Goal: Information Seeking & Learning: Learn about a topic

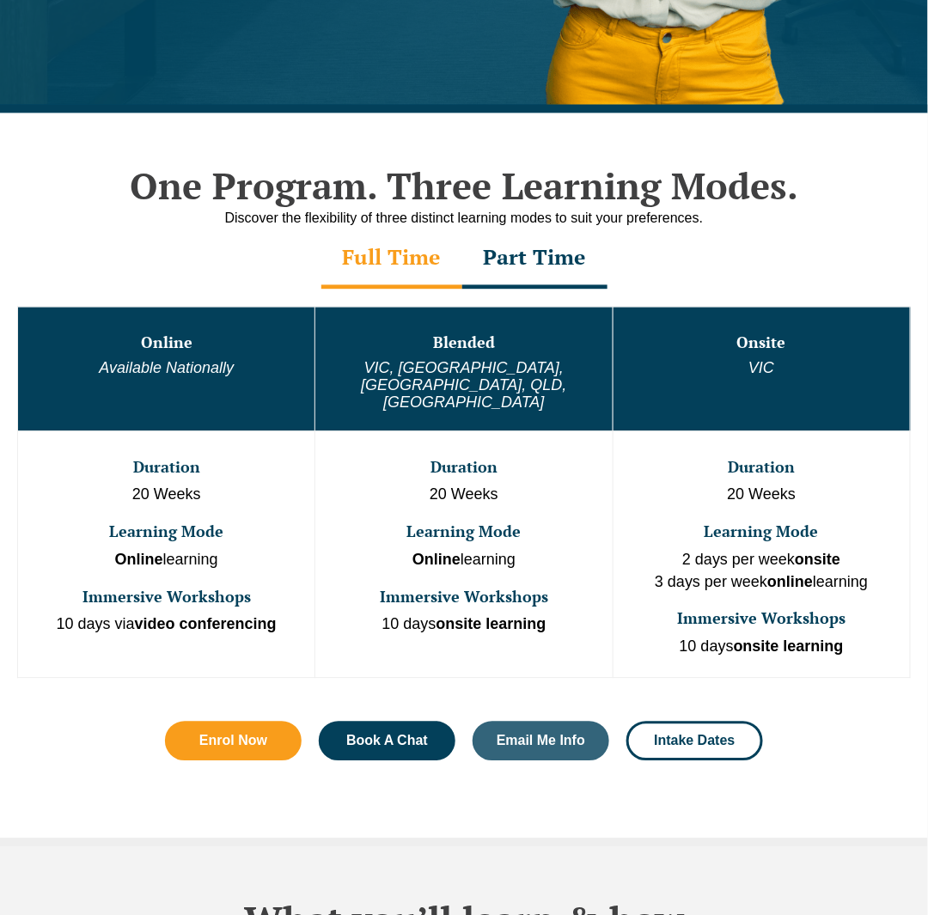
click at [445, 350] on h3 "Blended" at bounding box center [463, 343] width 293 height 17
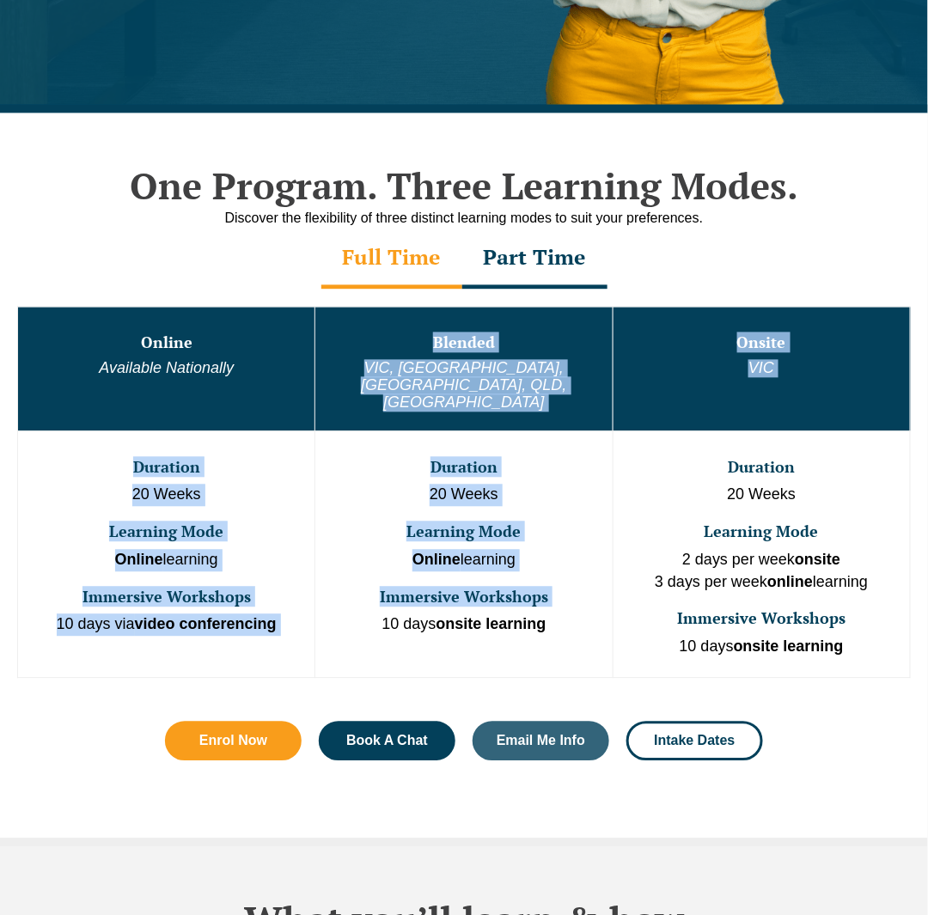
drag, startPoint x: 445, startPoint y: 350, endPoint x: 500, endPoint y: 562, distance: 219.1
click at [499, 562] on tbody "Online Available Nationally Blended VIC, WA, ACT, QLD, SA Onsite VIC Duration 2…" at bounding box center [464, 492] width 892 height 370
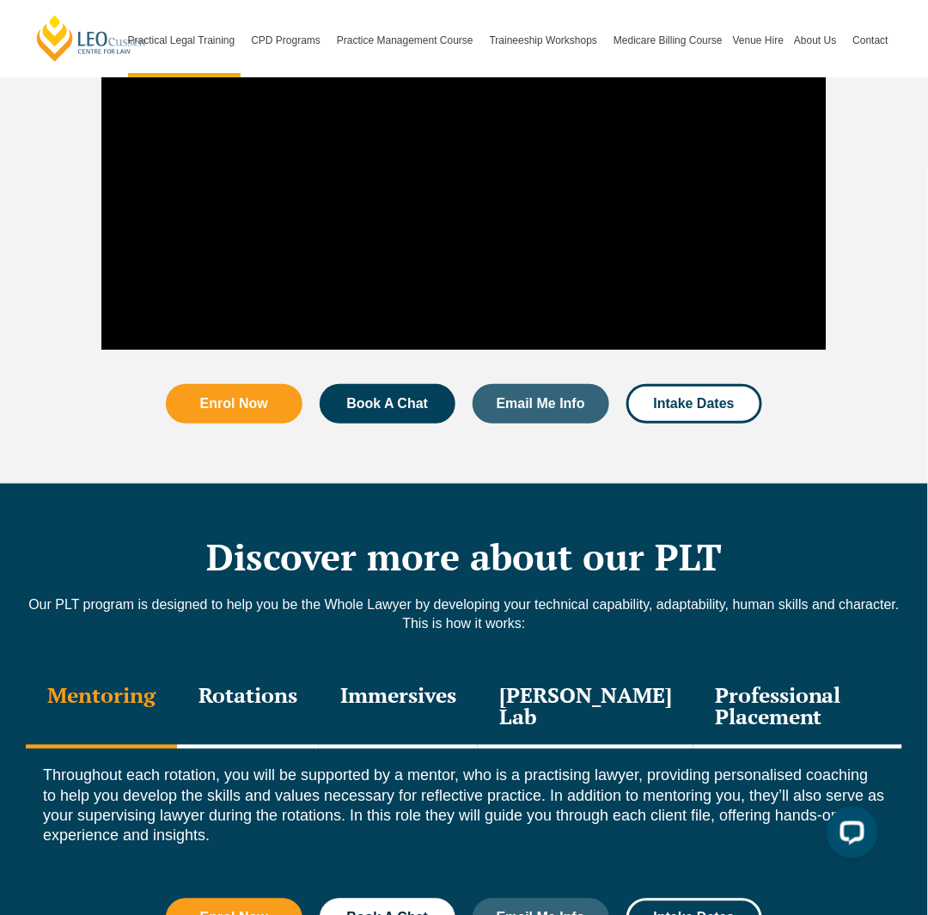
scroll to position [1804, 0]
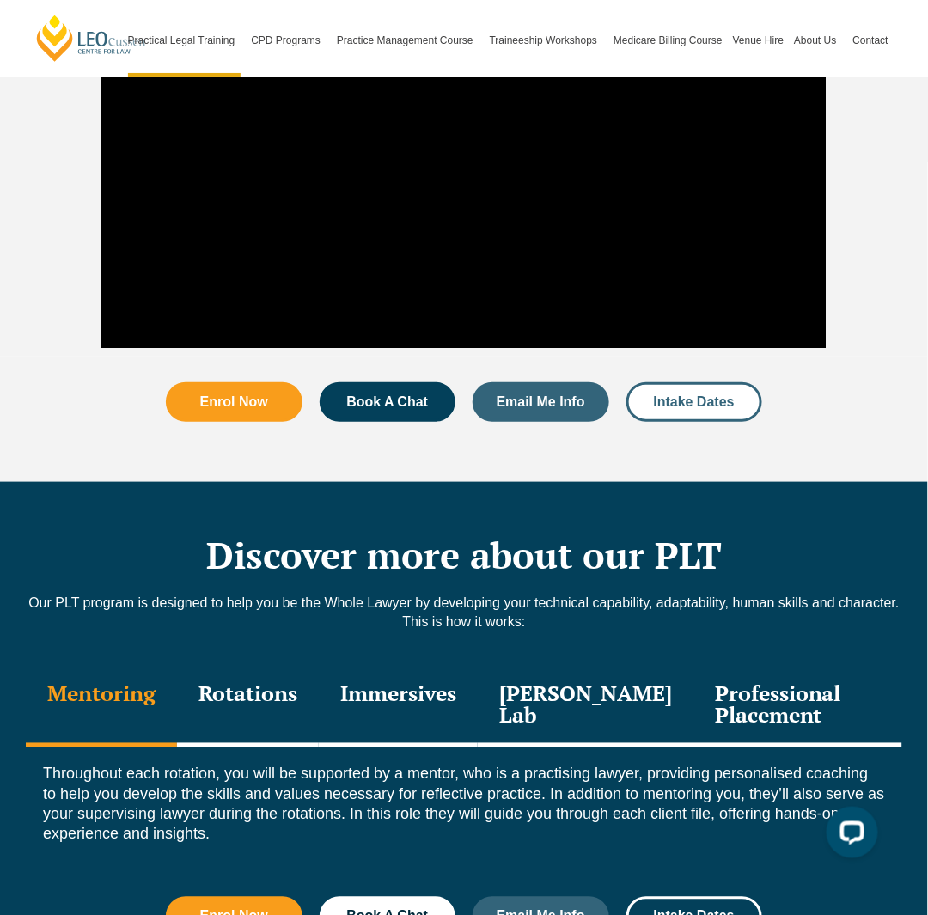
click at [699, 395] on span "Intake Dates" at bounding box center [694, 402] width 81 height 14
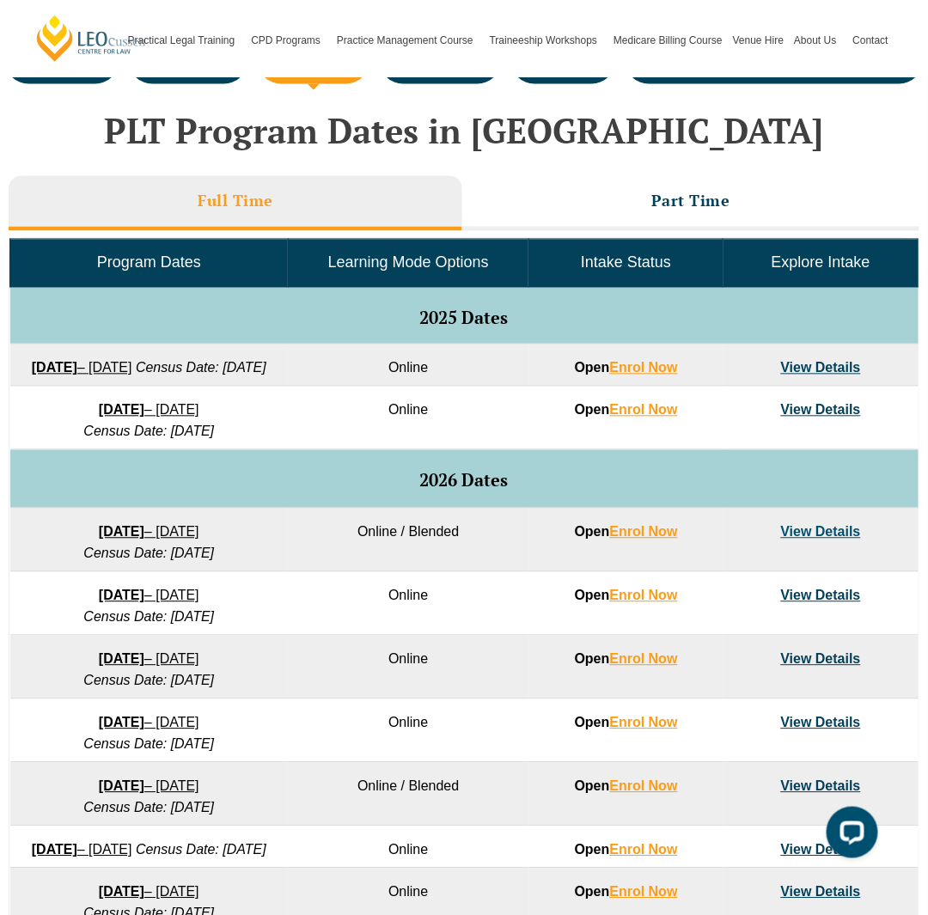
scroll to position [773, 0]
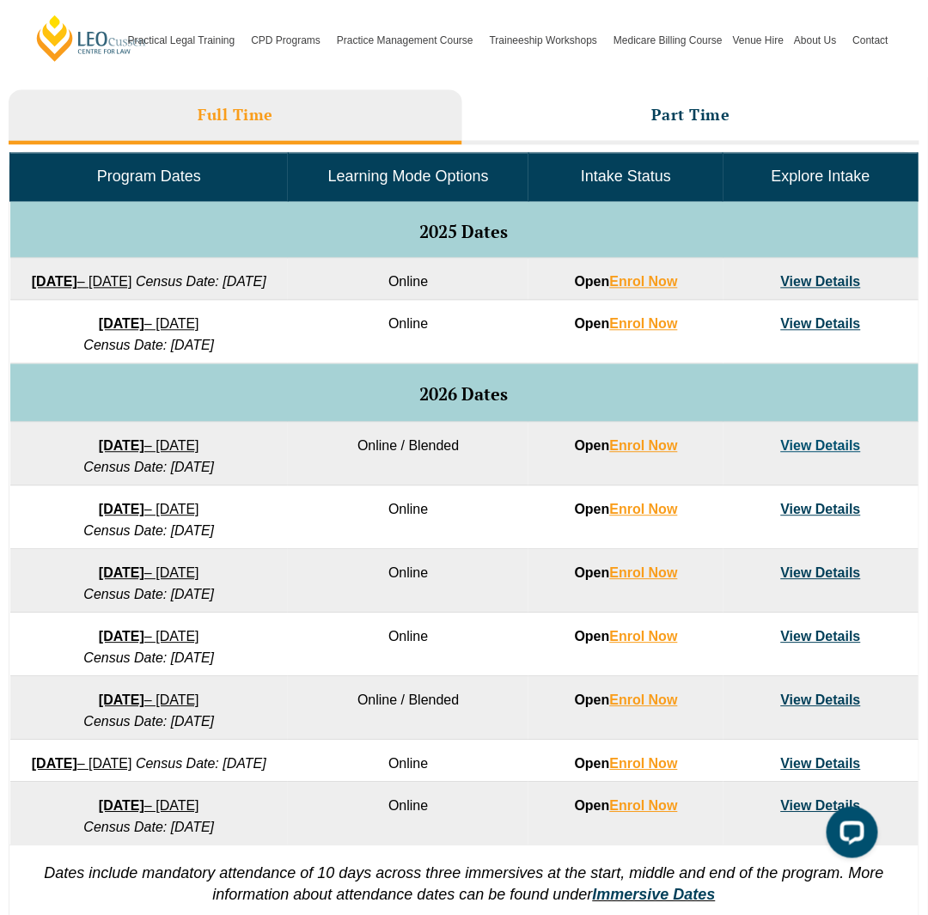
click at [756, 357] on td "View Details" at bounding box center [820, 333] width 195 height 64
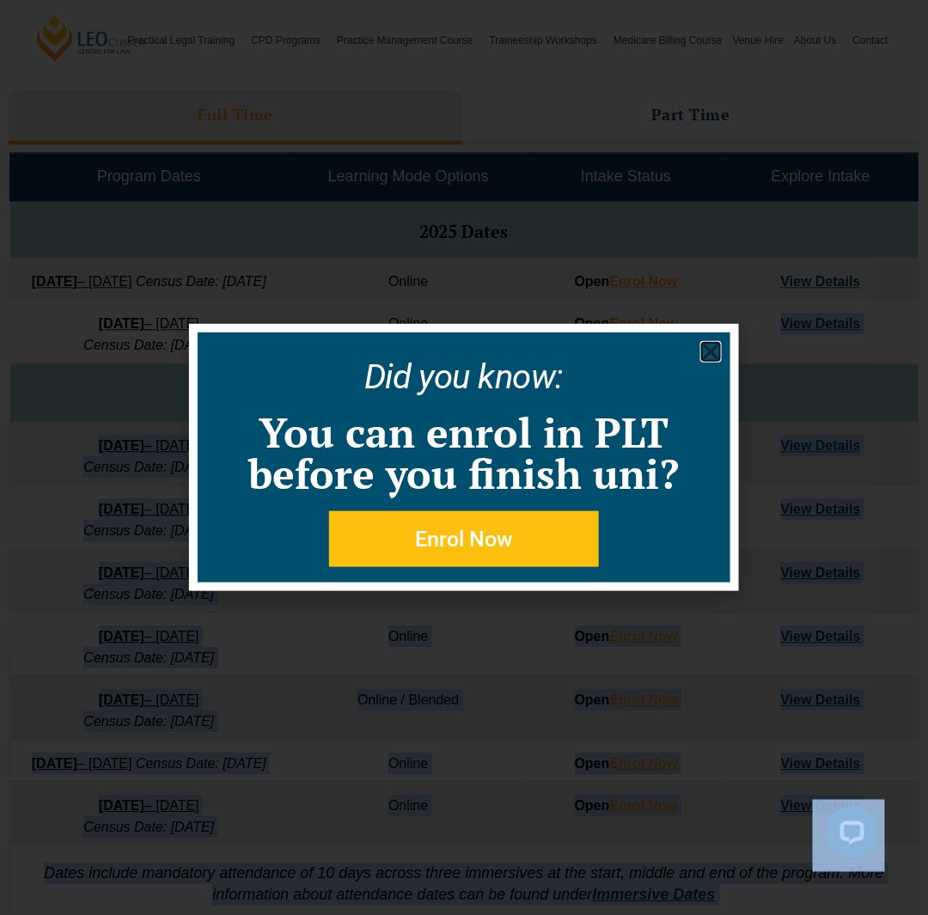
drag, startPoint x: 756, startPoint y: 357, endPoint x: 238, endPoint y: 291, distance: 522.1
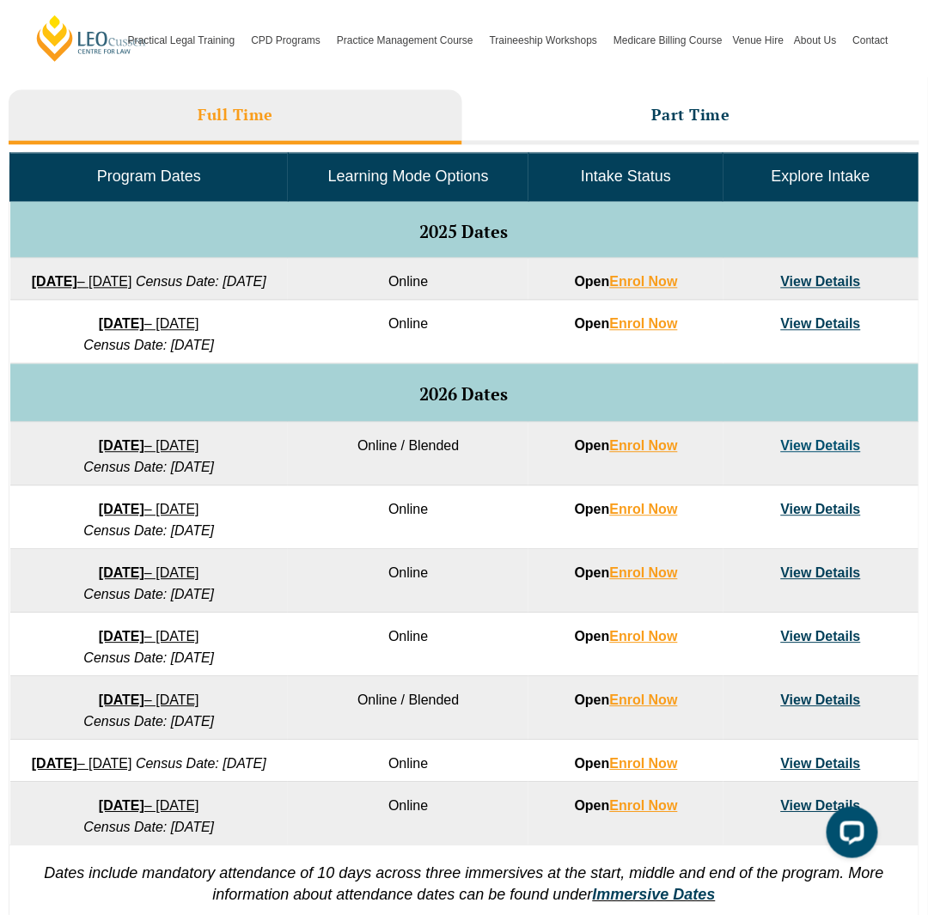
click at [334, 298] on td "Online" at bounding box center [408, 280] width 240 height 42
drag, startPoint x: 334, startPoint y: 298, endPoint x: 266, endPoint y: 295, distance: 67.9
click at [266, 295] on tr "22 September 2025 – 20 February 2026 Census Date: 20 October 2025 Online Open E…" at bounding box center [464, 280] width 908 height 42
click at [266, 295] on td "22 September 2025 – 20 February 2026 Census Date: 20 October 2025" at bounding box center [149, 280] width 278 height 42
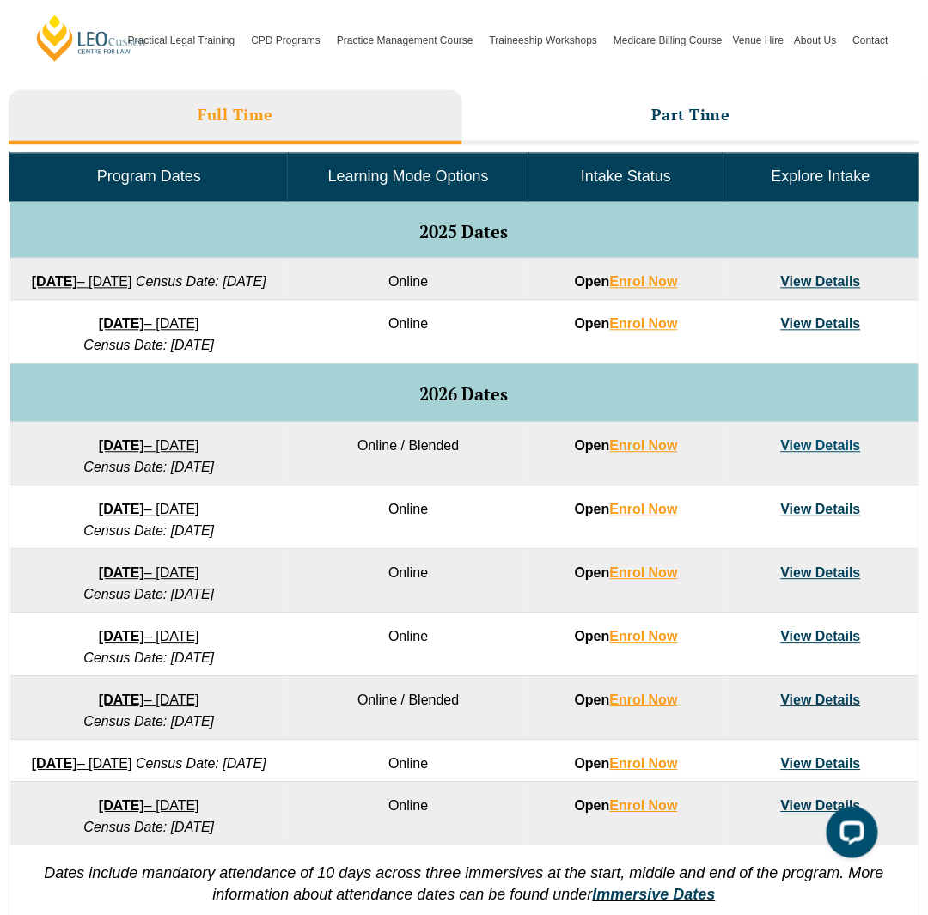
click at [266, 295] on td "22 September 2025 – 20 February 2026 Census Date: 20 October 2025" at bounding box center [149, 280] width 278 height 42
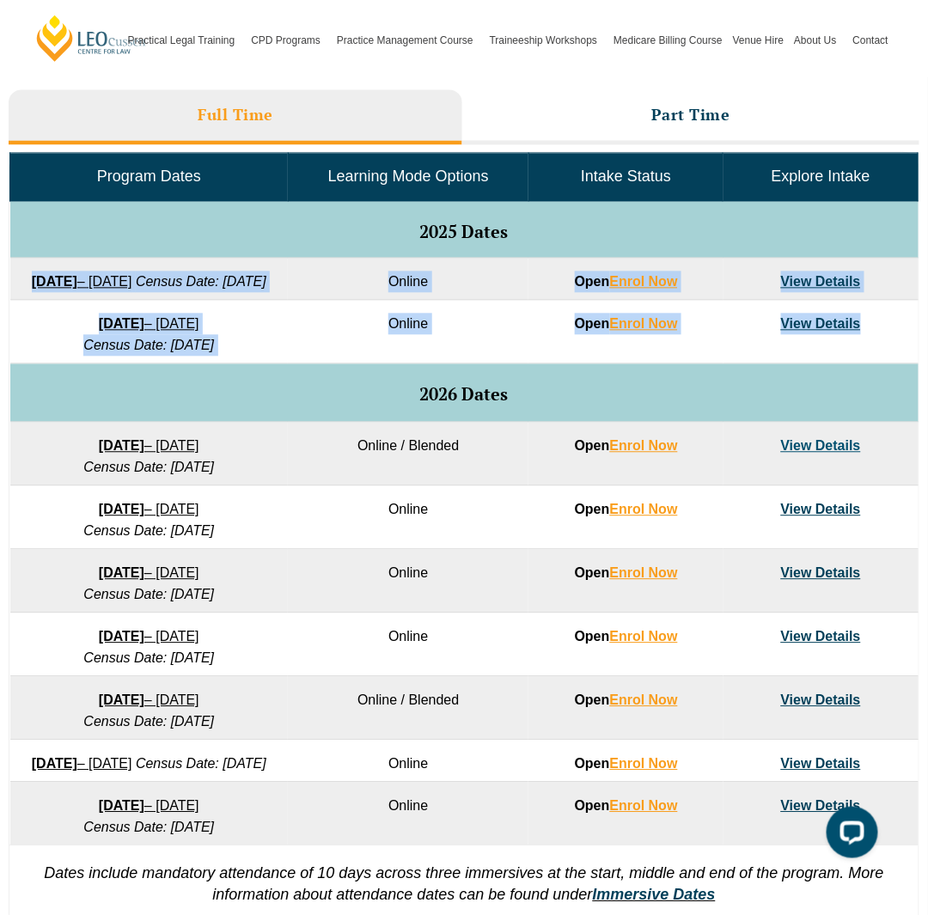
drag, startPoint x: 266, startPoint y: 295, endPoint x: 791, endPoint y: 353, distance: 527.9
click at [791, 353] on tbody "Program Dates Learning Mode Options Intake Status Explore Intake 2025 Dates 22 …" at bounding box center [464, 500] width 908 height 692
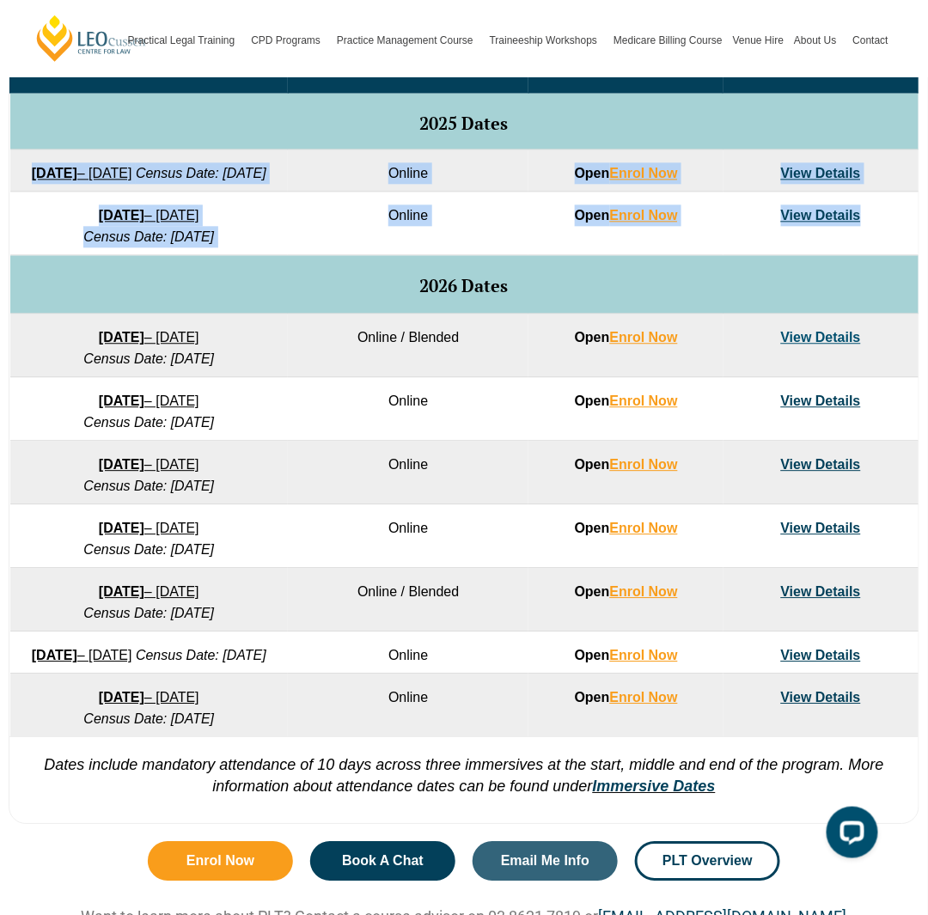
scroll to position [1031, 0]
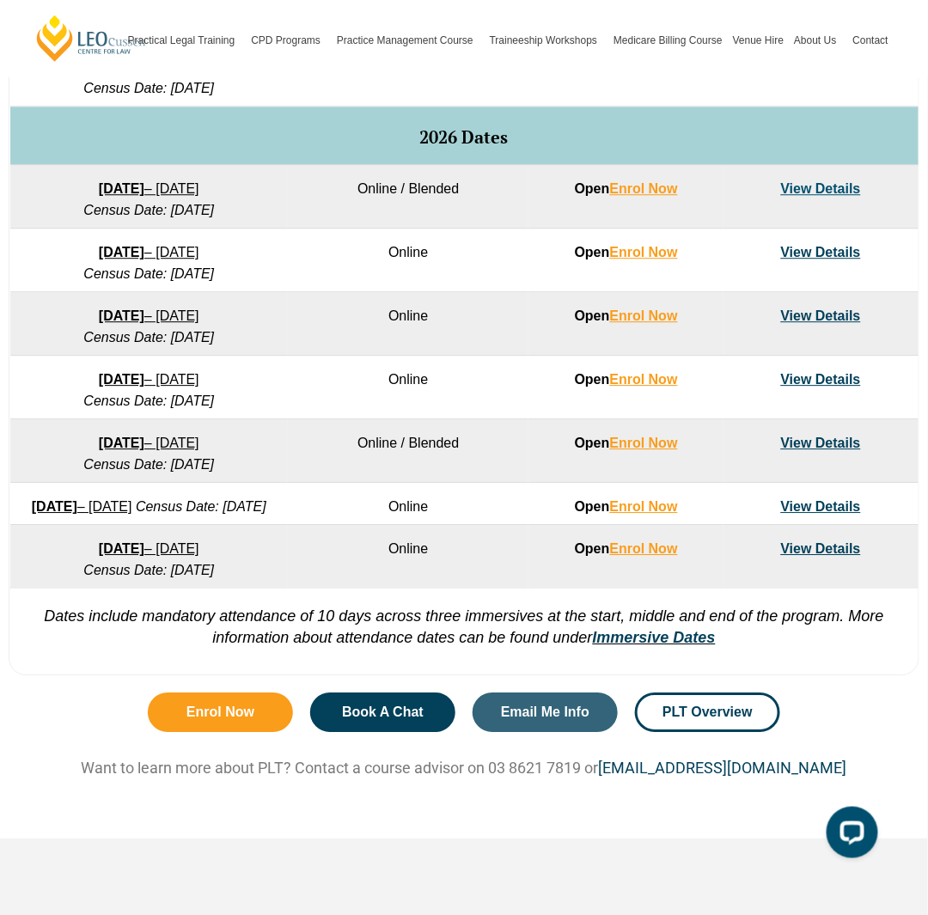
click at [479, 465] on td "Online / Blended" at bounding box center [408, 451] width 240 height 64
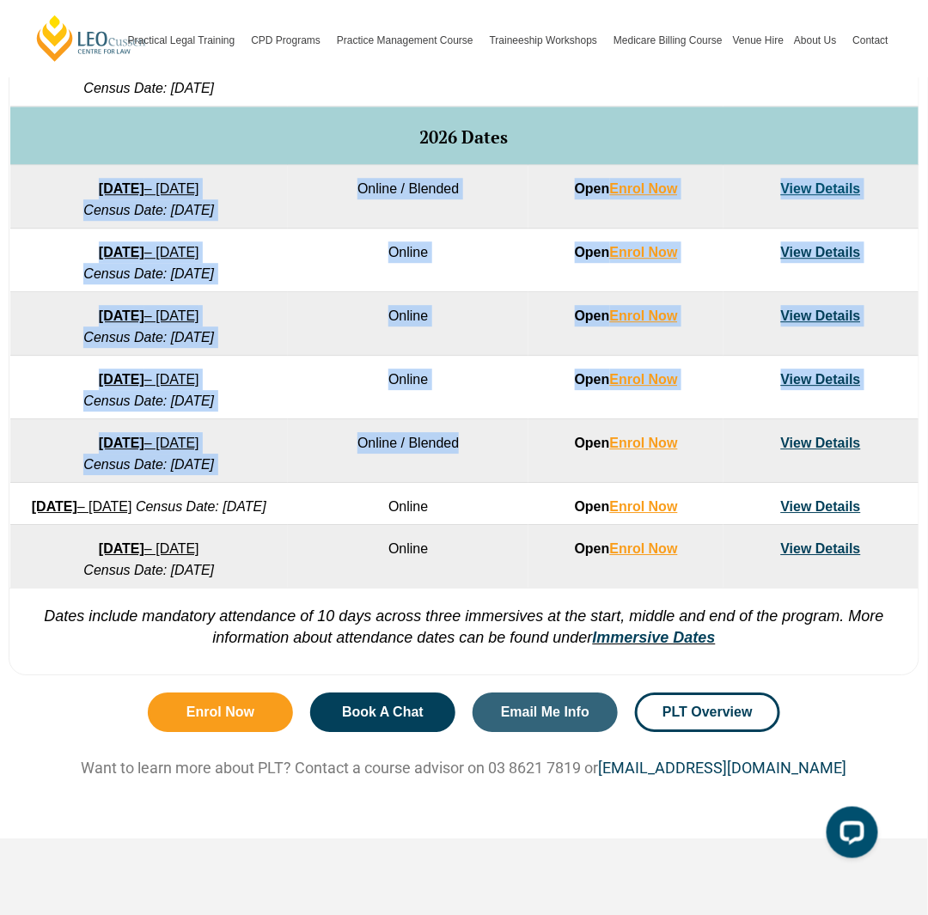
drag, startPoint x: 479, startPoint y: 465, endPoint x: 118, endPoint y: 217, distance: 438.1
click at [118, 217] on tbody "Program Dates Learning Mode Options Intake Status Explore Intake 2025 Dates 22 …" at bounding box center [464, 242] width 908 height 692
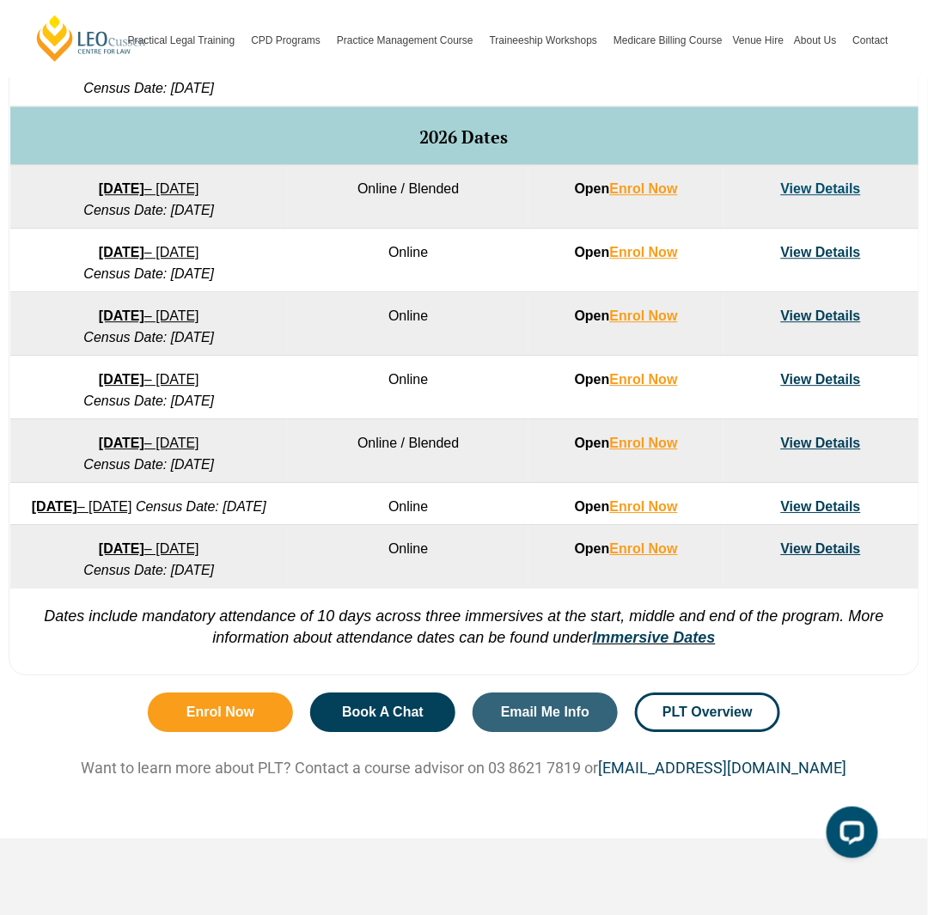
click at [80, 165] on td "2026 Dates" at bounding box center [464, 135] width 908 height 58
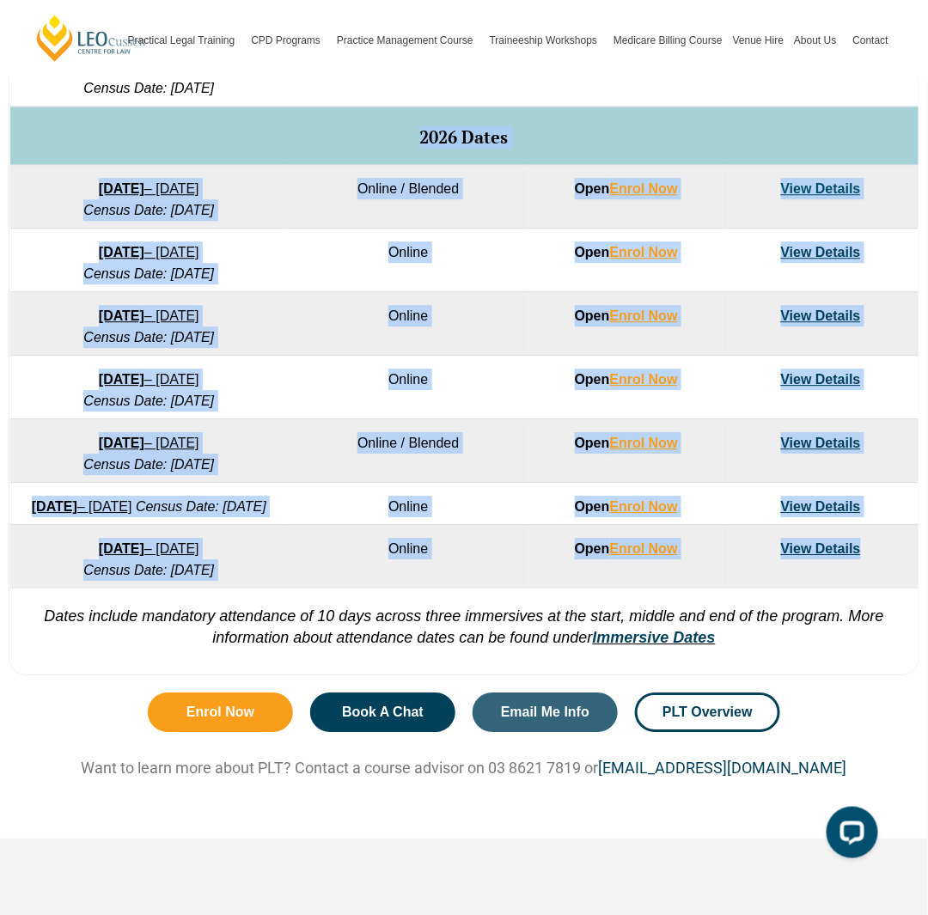
drag, startPoint x: 80, startPoint y: 179, endPoint x: 891, endPoint y: 600, distance: 914.6
click at [891, 588] on tbody "Program Dates Learning Mode Options Intake Status Explore Intake 2025 Dates 22 …" at bounding box center [464, 242] width 908 height 692
click at [886, 588] on td "View Details" at bounding box center [820, 557] width 195 height 64
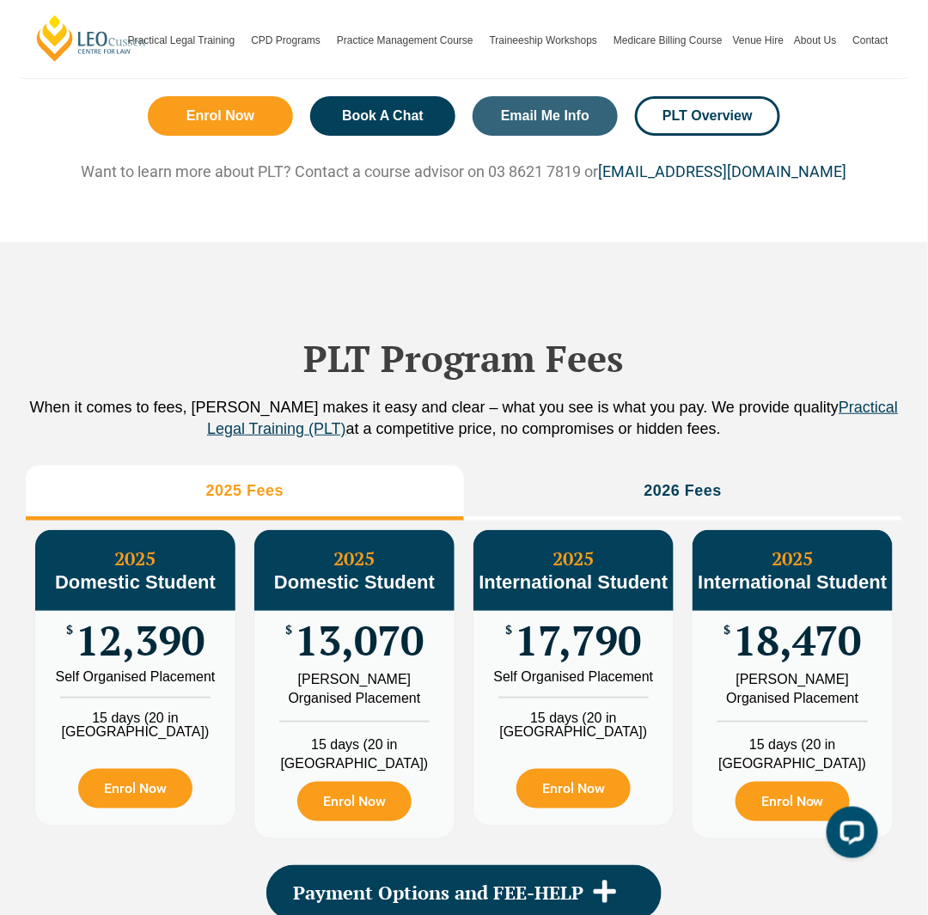
scroll to position [1804, 0]
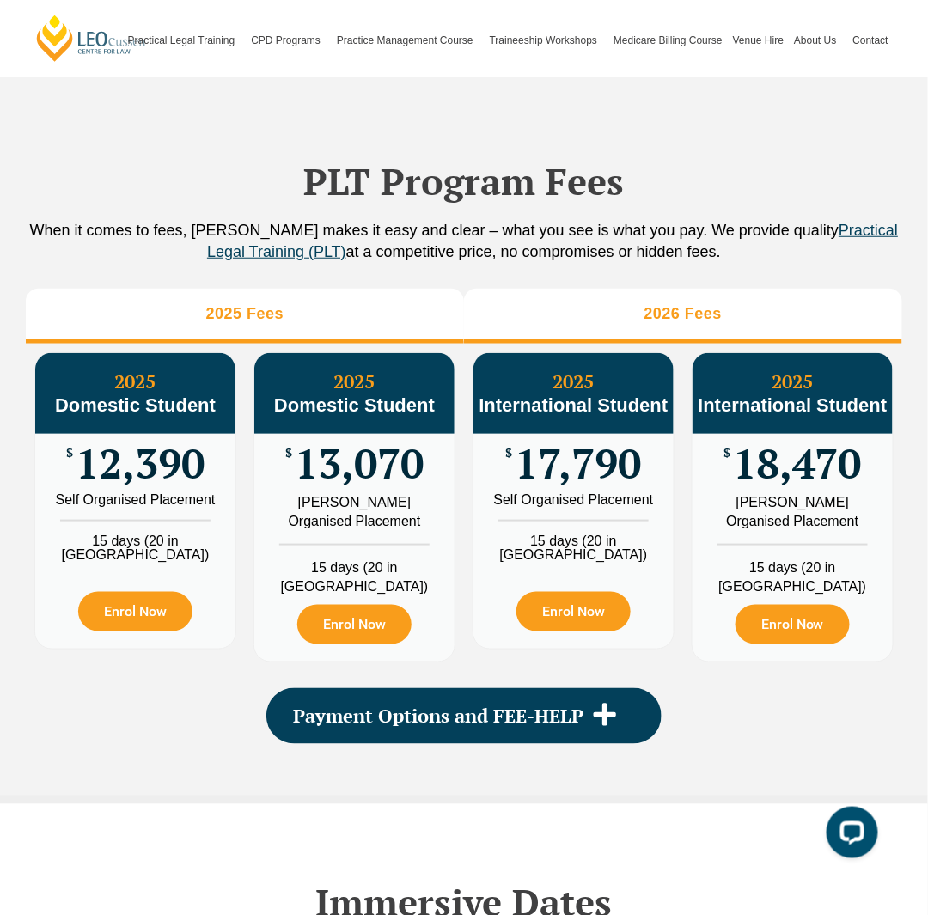
click at [715, 339] on li "2026 Fees" at bounding box center [683, 316] width 438 height 55
click at [386, 344] on li "2025 Fees" at bounding box center [245, 316] width 438 height 55
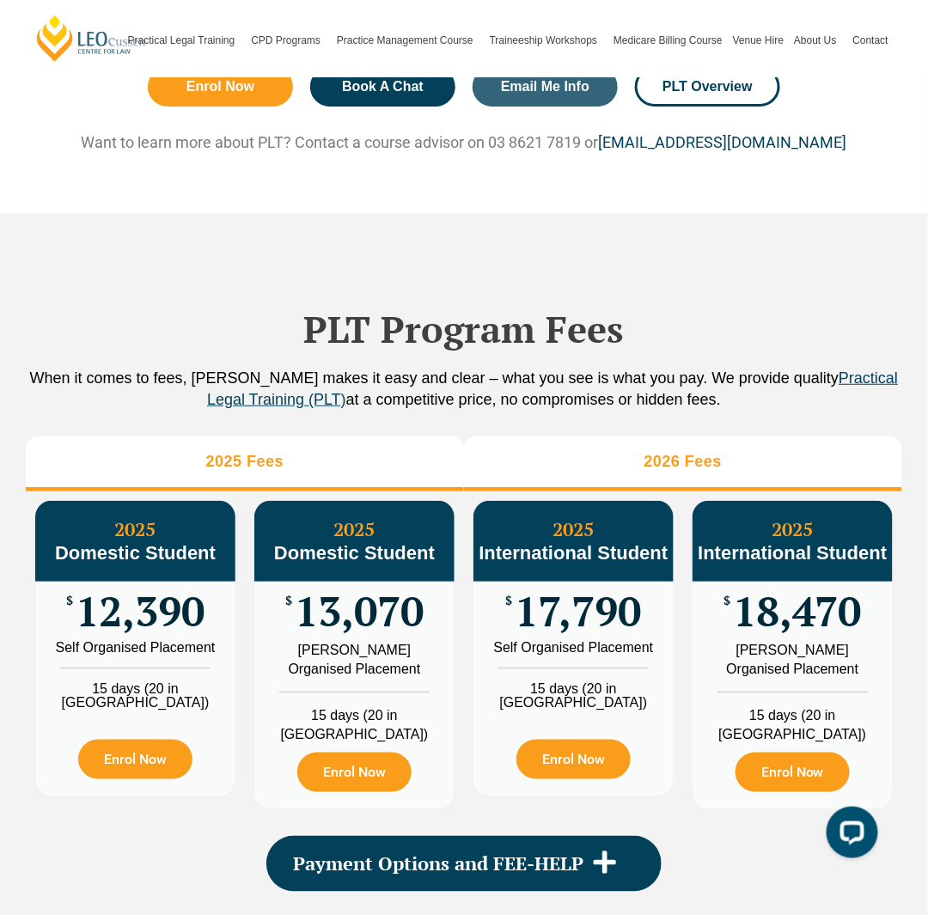
scroll to position [1718, 0]
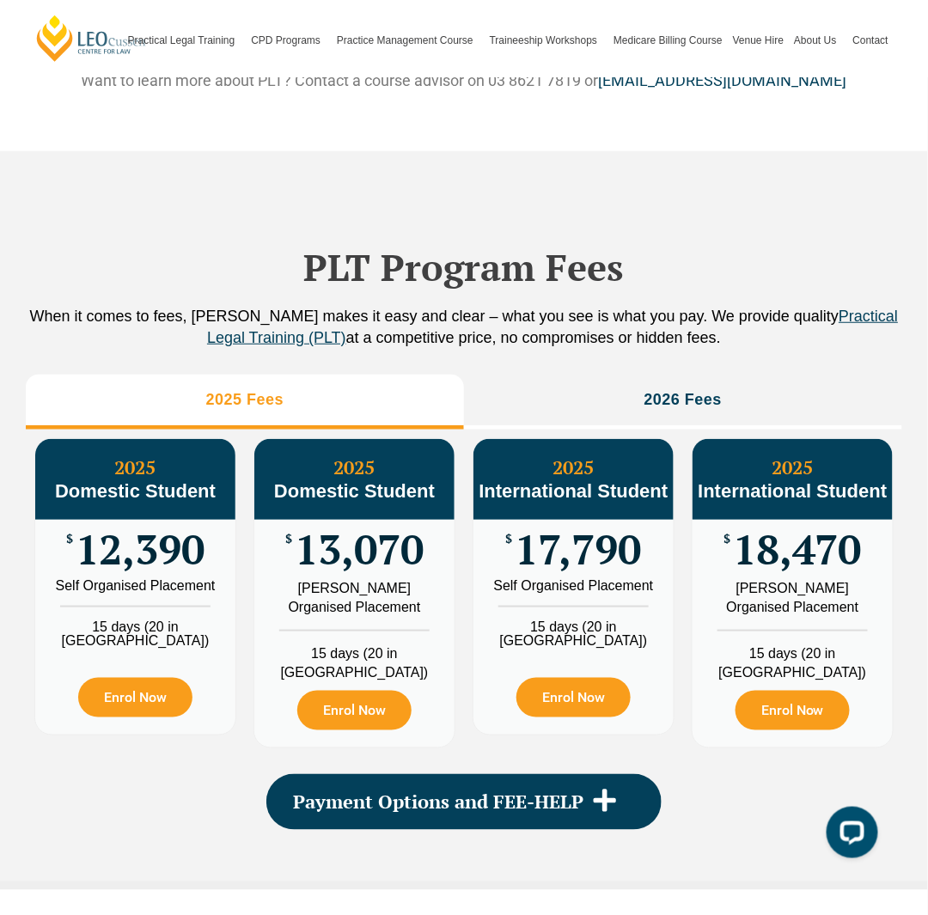
click at [371, 502] on h3 "2025 Domestic Student" at bounding box center [354, 479] width 200 height 46
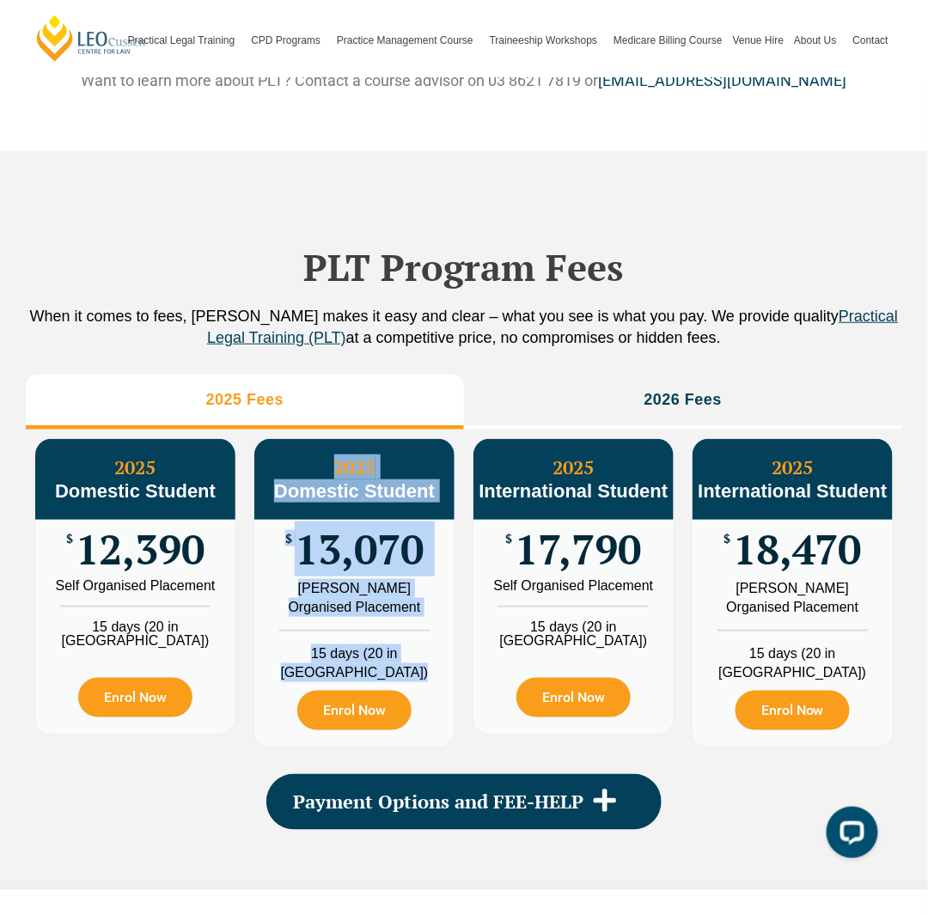
drag, startPoint x: 371, startPoint y: 509, endPoint x: 417, endPoint y: 660, distance: 158.1
click at [417, 660] on div "2025 Domestic Student $ 13,070 Leo Cussen Organised Placement 15 days (20 in WA…" at bounding box center [354, 593] width 200 height 308
click at [417, 660] on ul "Leo Cussen Organised Placement 15 days (20 in WA)" at bounding box center [354, 630] width 200 height 103
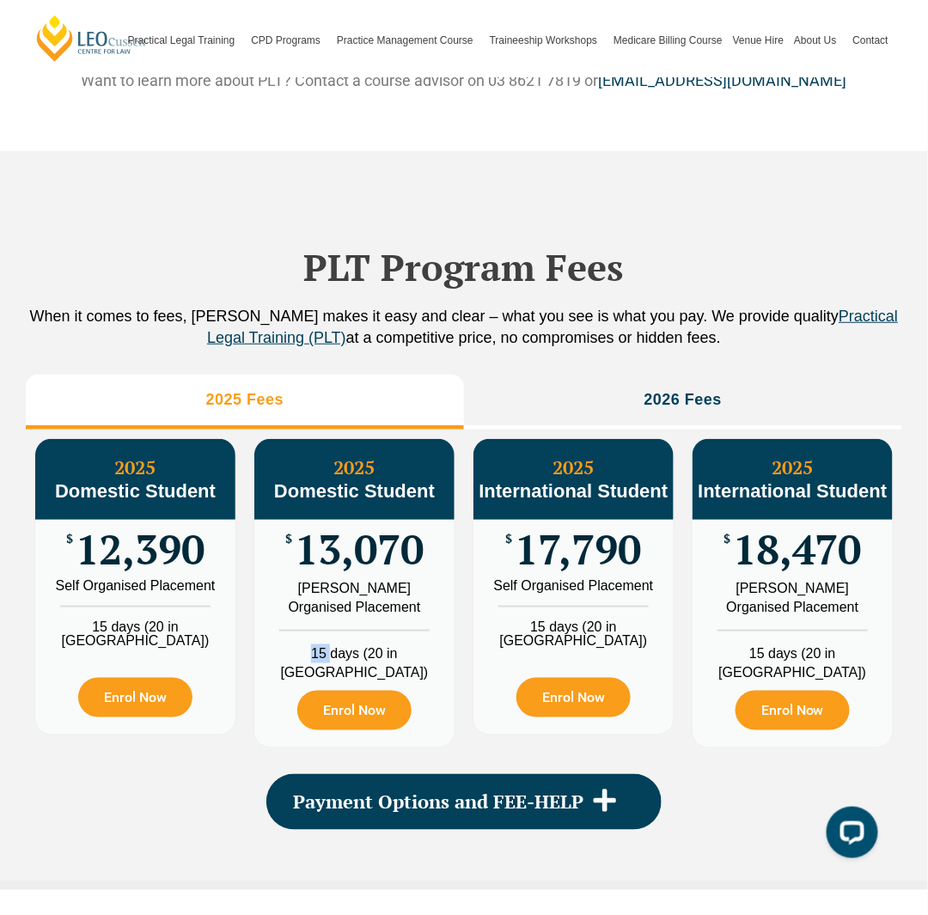
click at [417, 660] on ul "Leo Cussen Organised Placement 15 days (20 in WA)" at bounding box center [354, 630] width 200 height 103
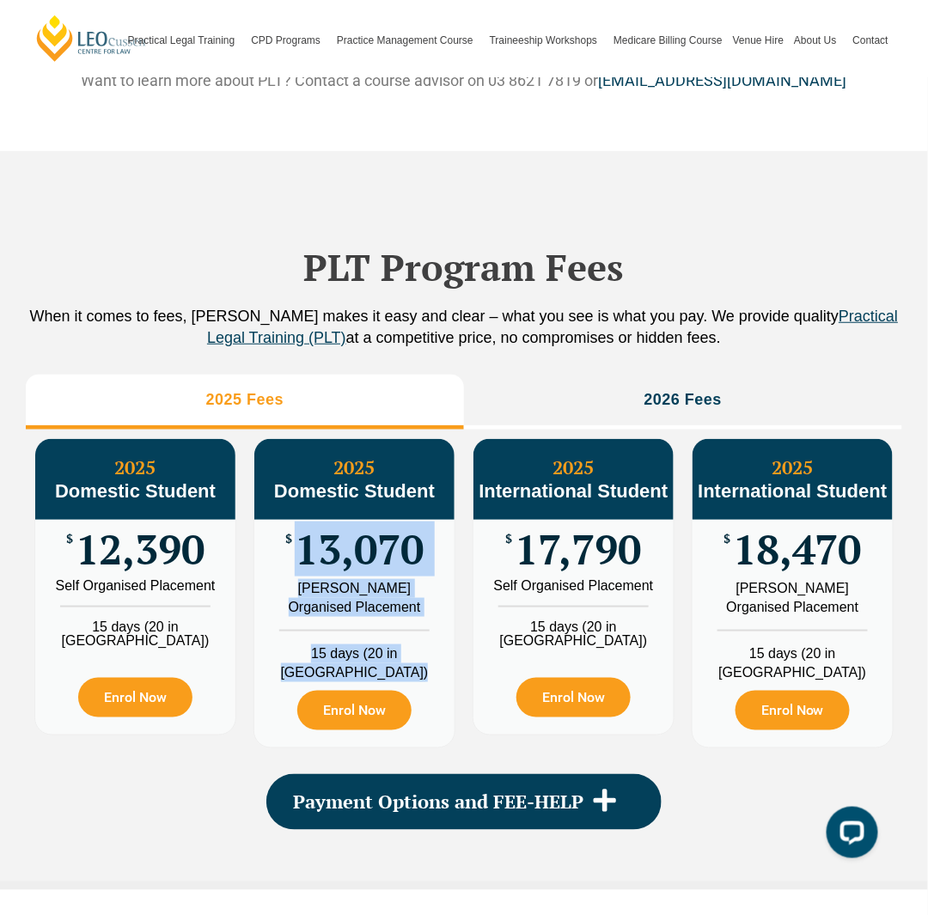
drag, startPoint x: 417, startPoint y: 660, endPoint x: 405, endPoint y: 573, distance: 88.4
click at [405, 573] on div "2025 Domestic Student $ 13,070 Leo Cussen Organised Placement 15 days (20 in WA…" at bounding box center [354, 593] width 200 height 308
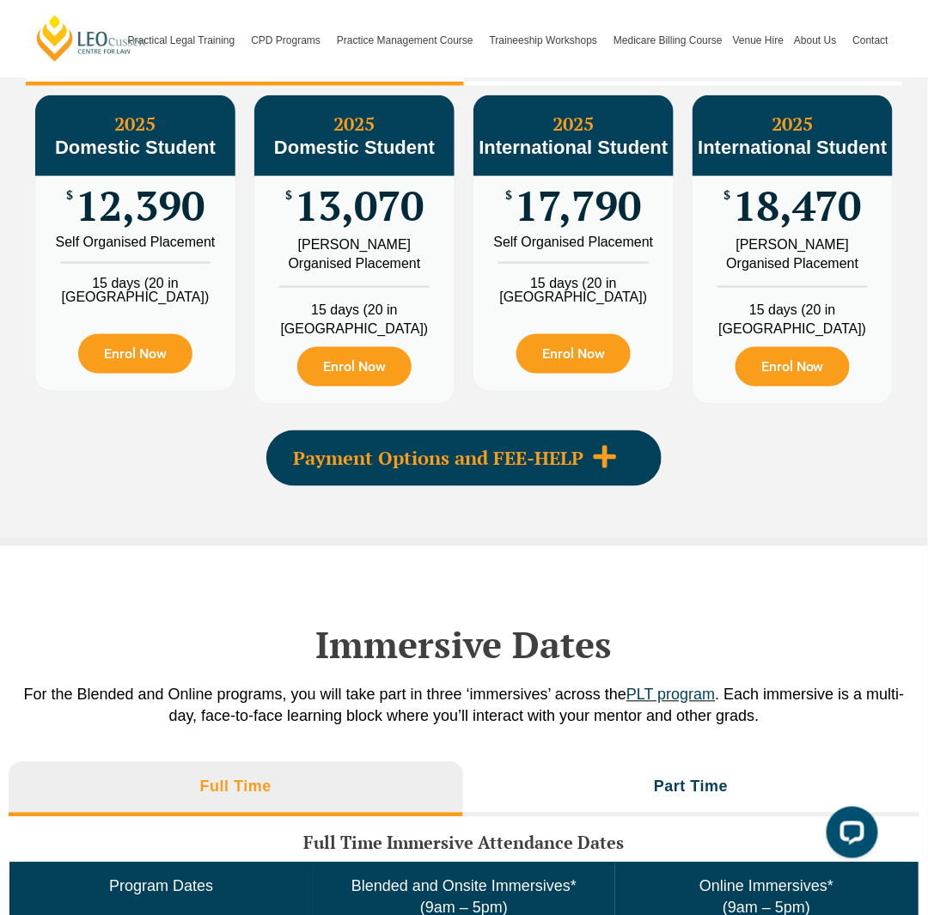
click at [530, 468] on span "Payment Options and FEE-HELP" at bounding box center [438, 458] width 290 height 19
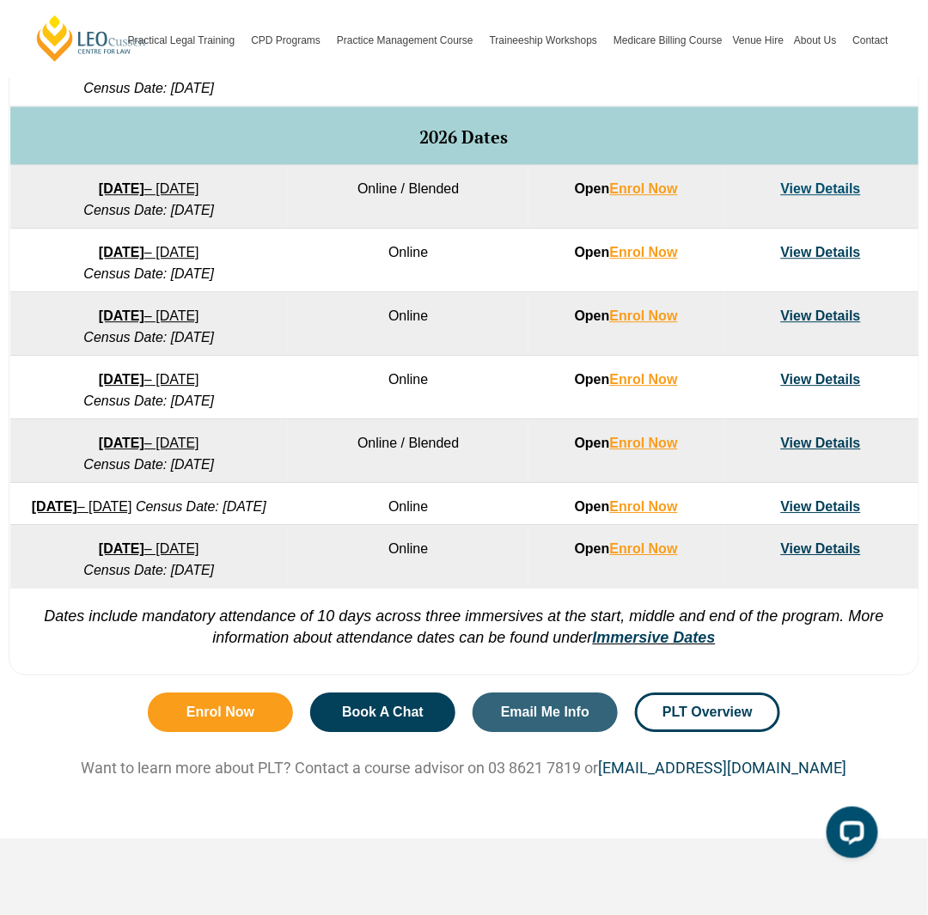
scroll to position [601, 0]
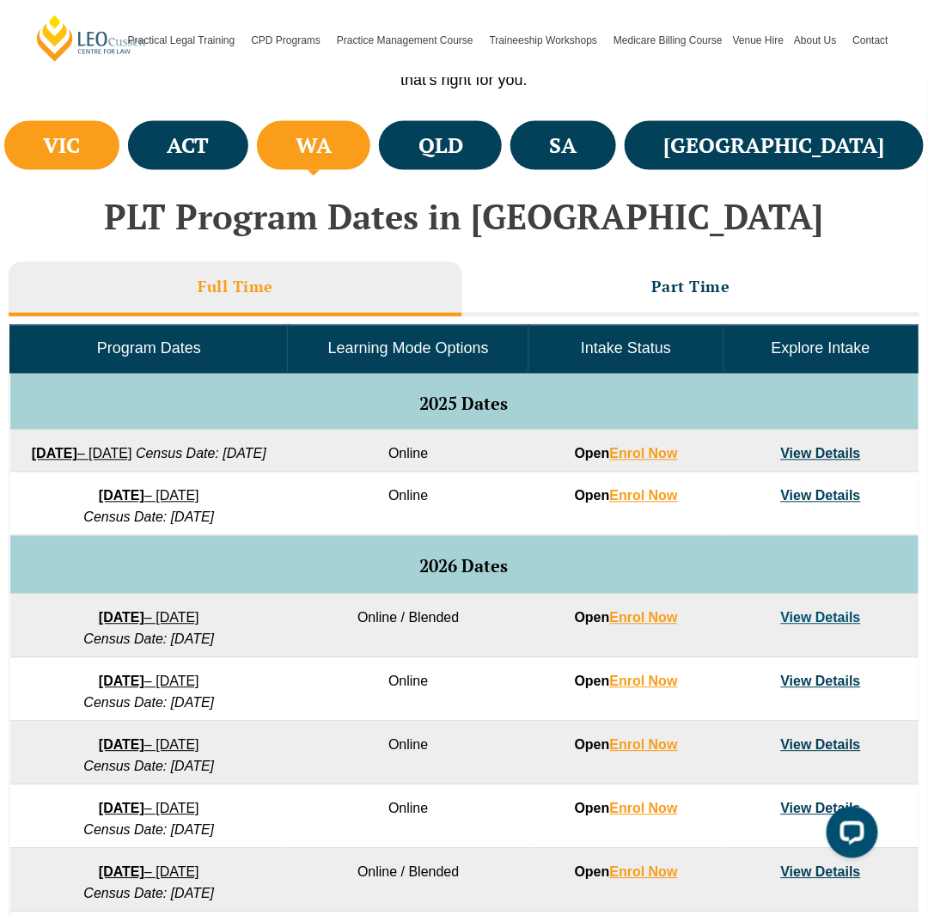
click at [80, 150] on h4 "VIC" at bounding box center [61, 145] width 37 height 28
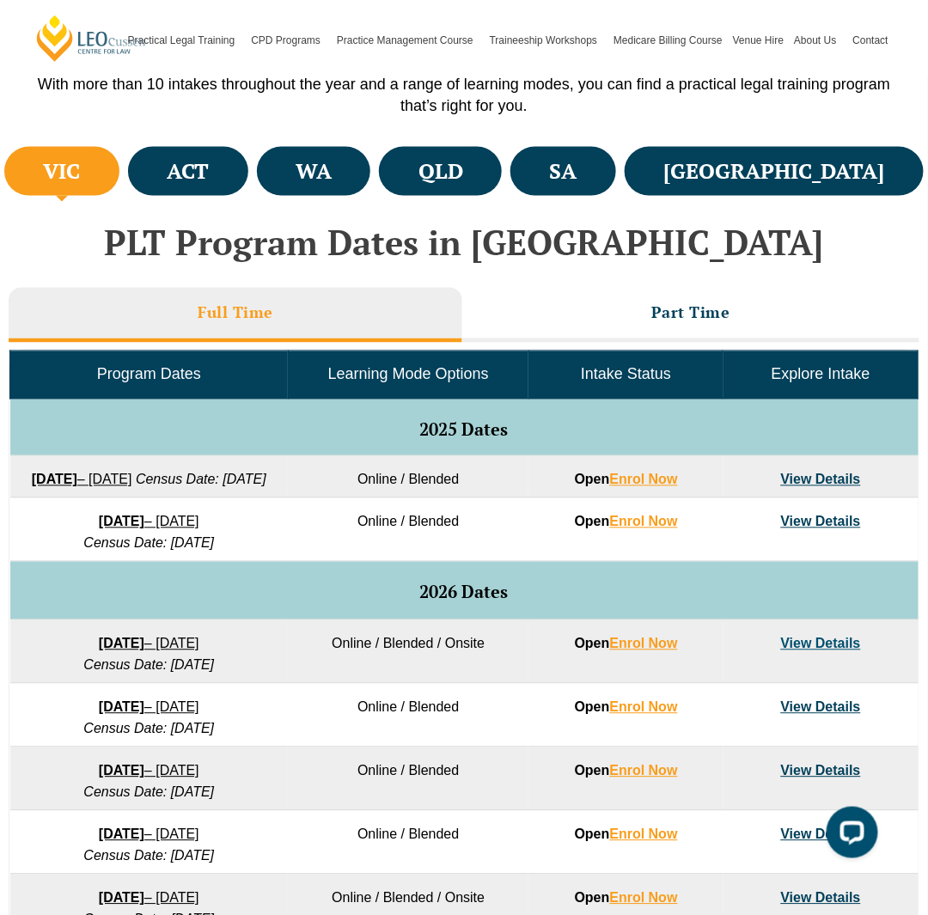
scroll to position [515, 0]
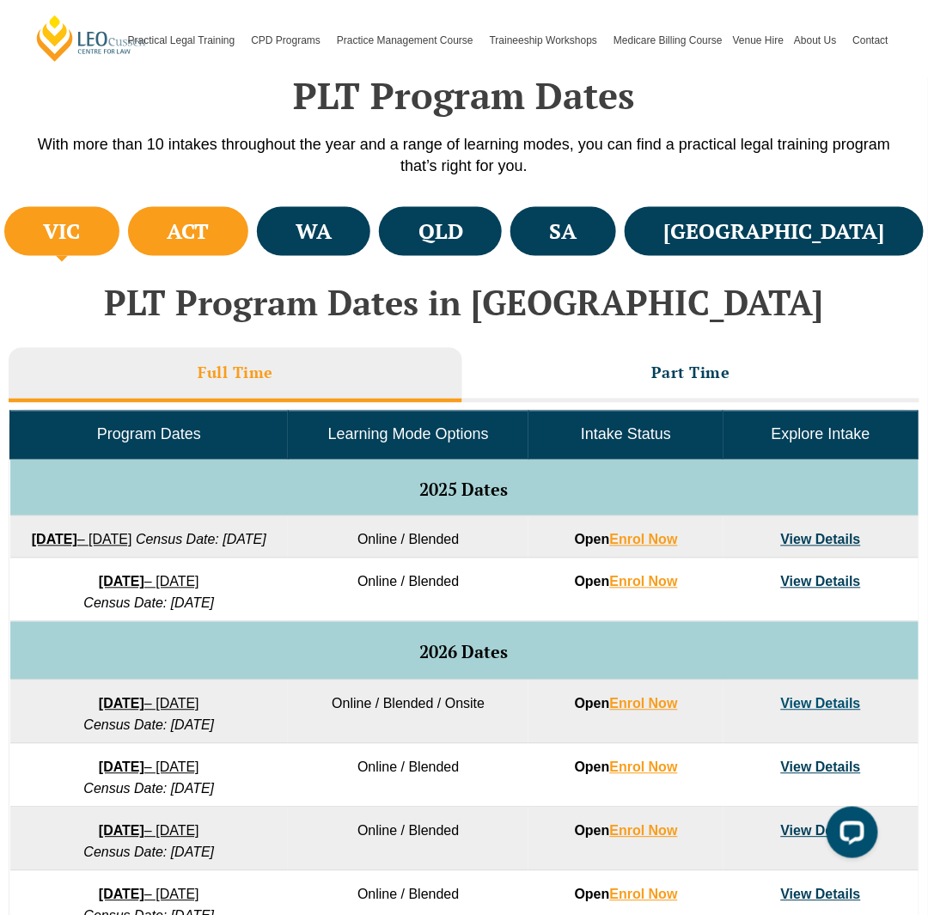
click at [248, 234] on li "ACT" at bounding box center [188, 231] width 120 height 49
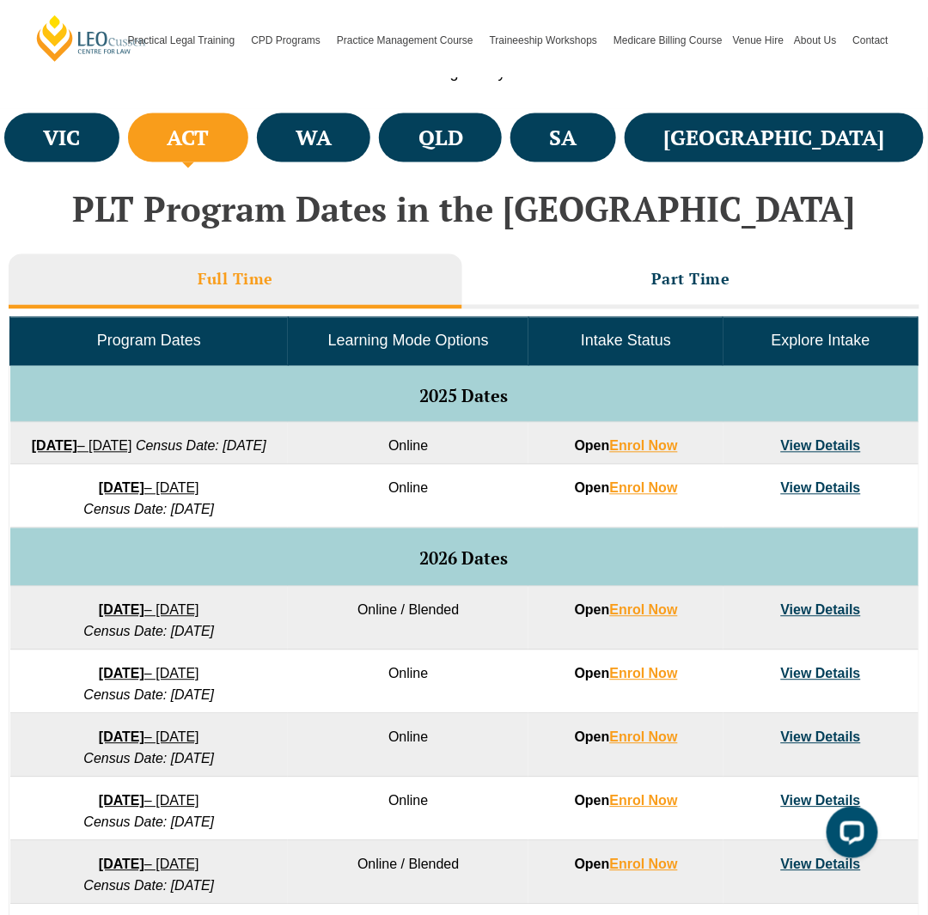
scroll to position [601, 0]
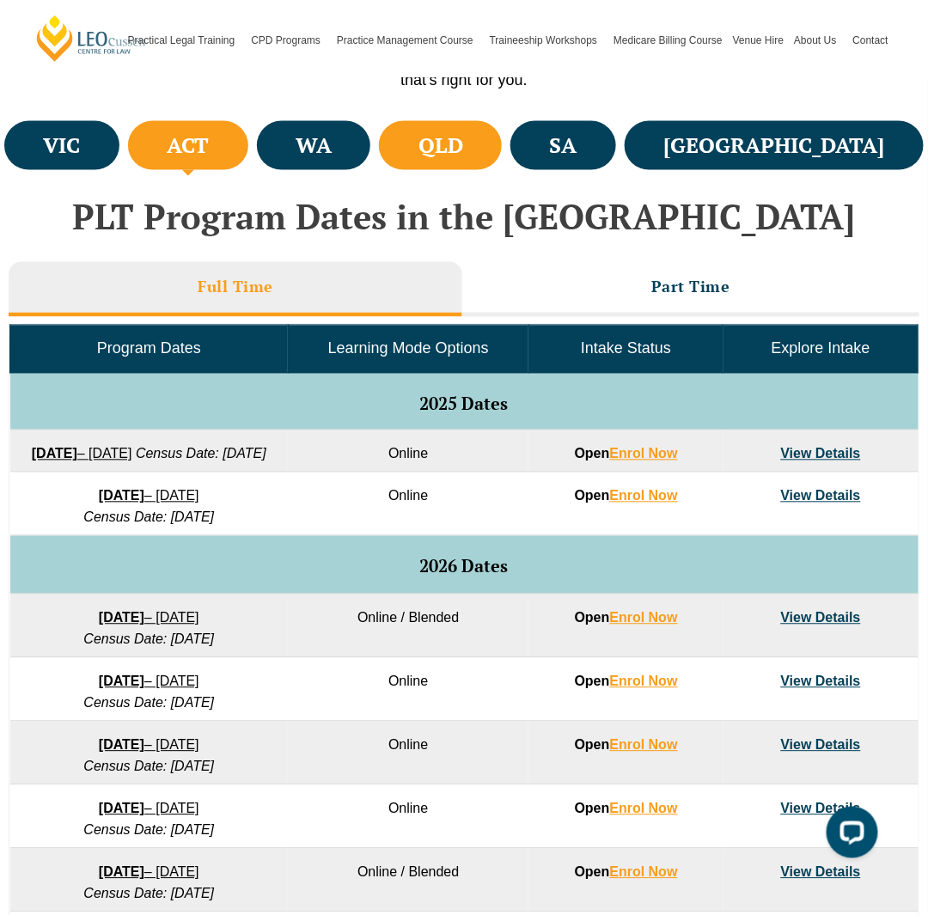
click at [502, 157] on li "QLD" at bounding box center [440, 145] width 123 height 49
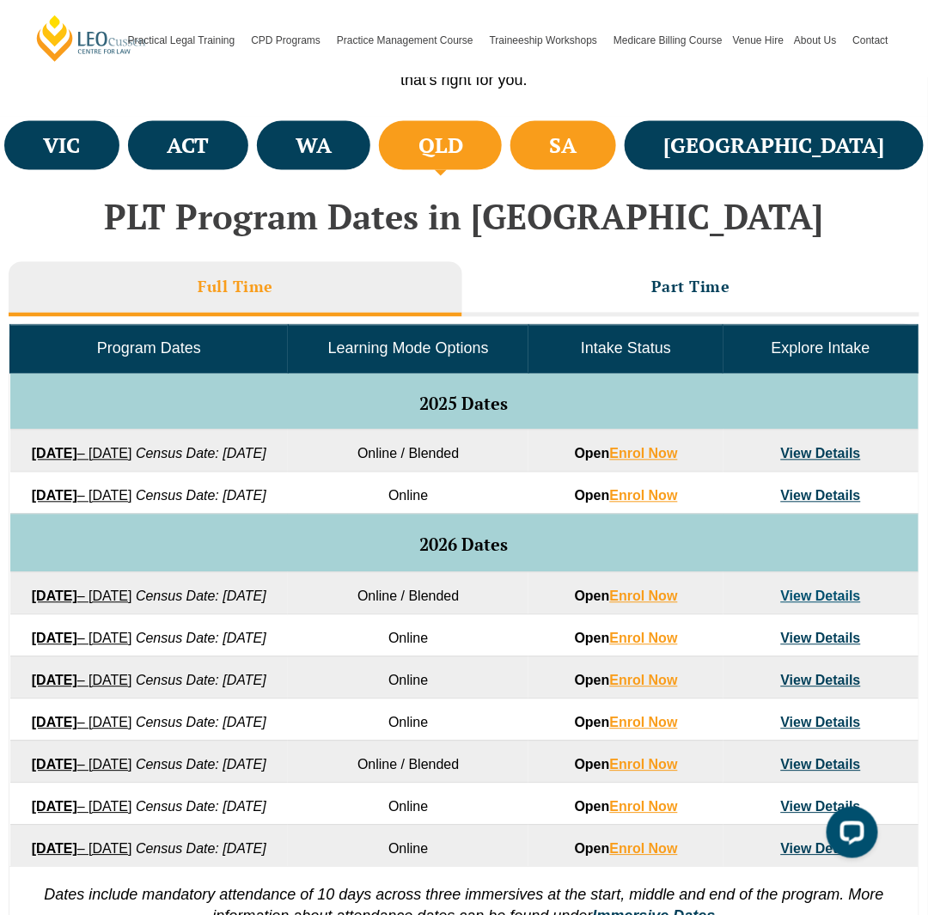
click at [577, 144] on h4 "SA" at bounding box center [563, 145] width 27 height 28
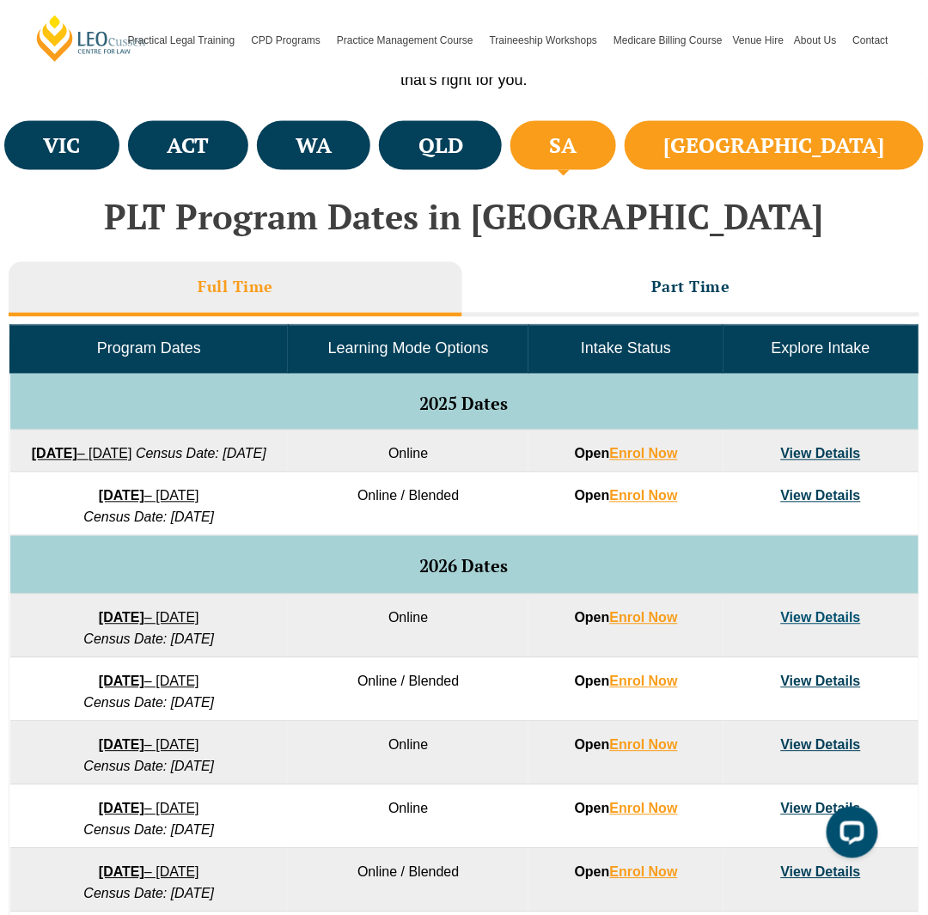
click at [827, 151] on h4 "[GEOGRAPHIC_DATA]" at bounding box center [774, 145] width 221 height 28
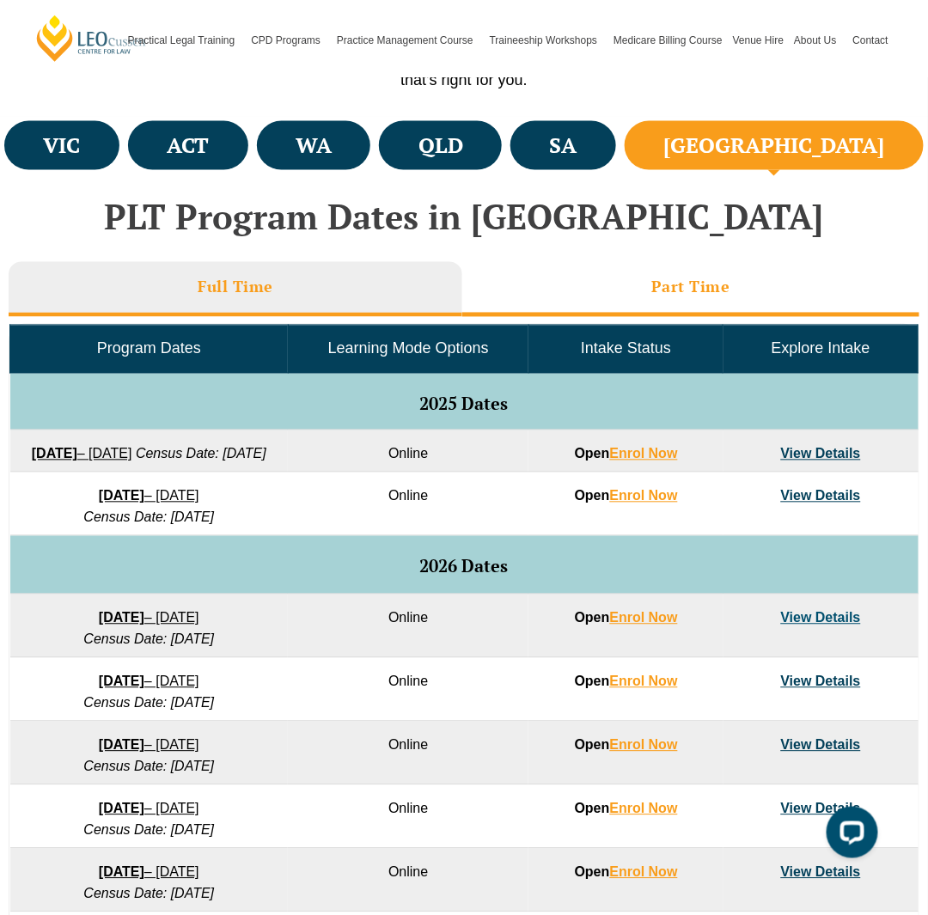
click at [632, 289] on li "Part Time" at bounding box center [690, 289] width 457 height 55
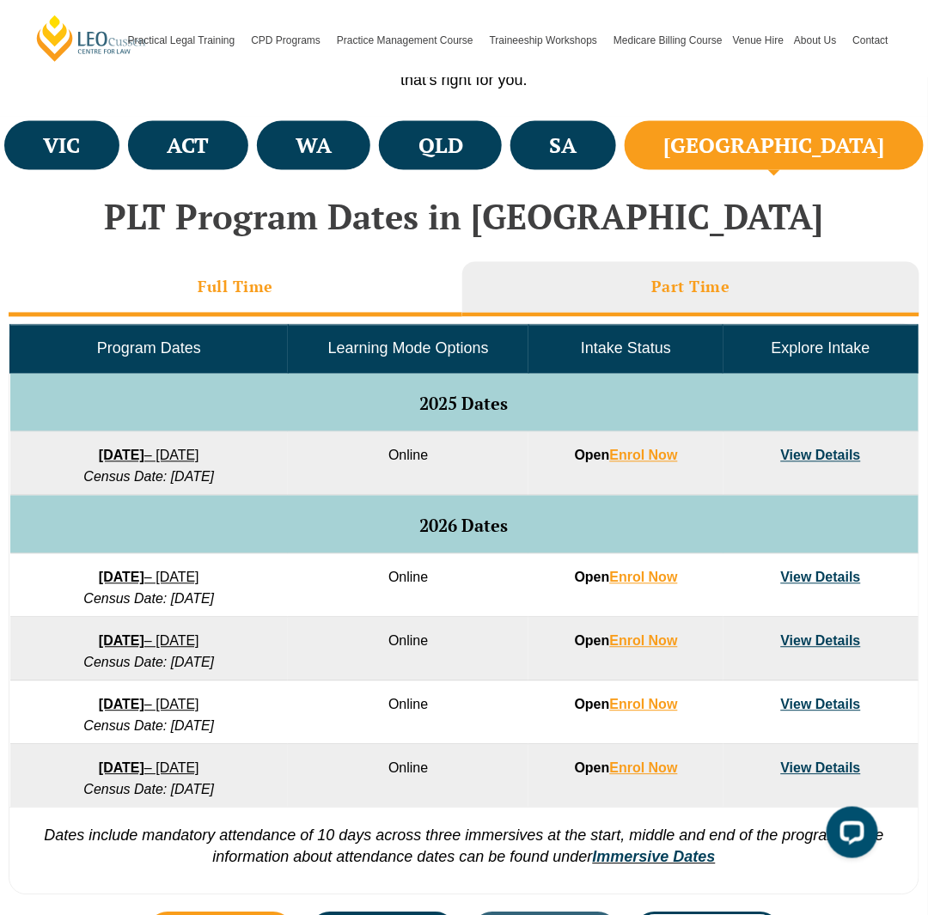
click at [384, 315] on li "Full Time" at bounding box center [235, 289] width 453 height 55
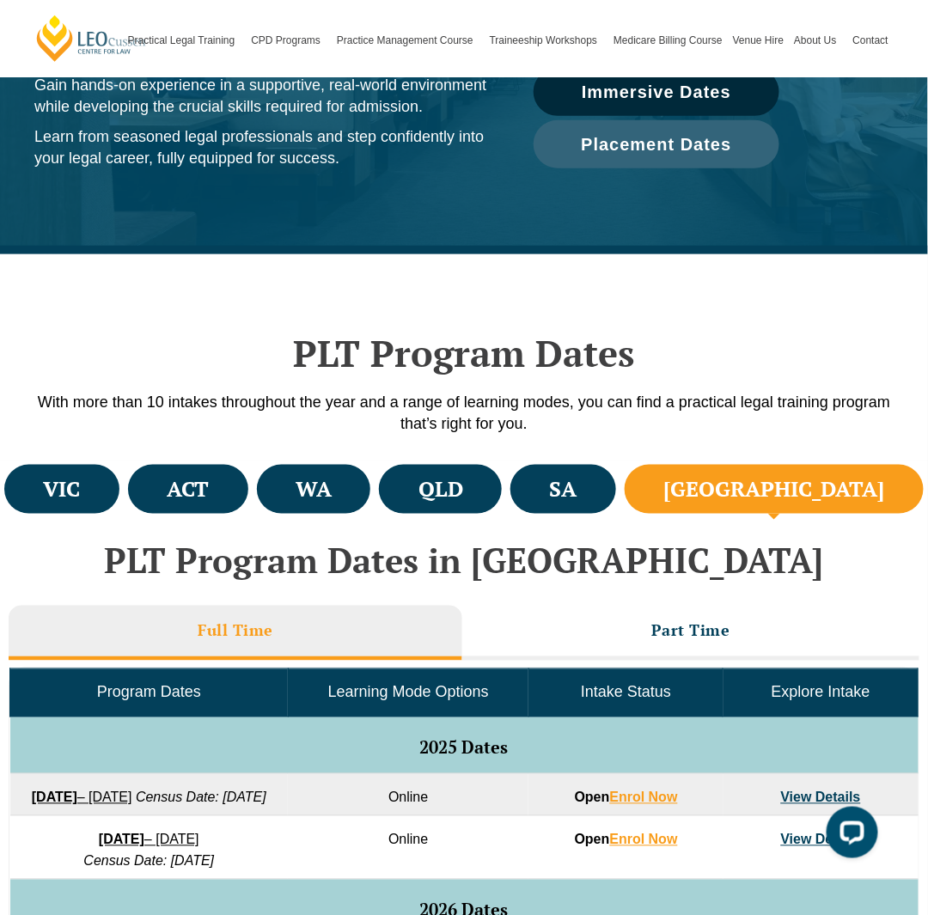
scroll to position [0, 0]
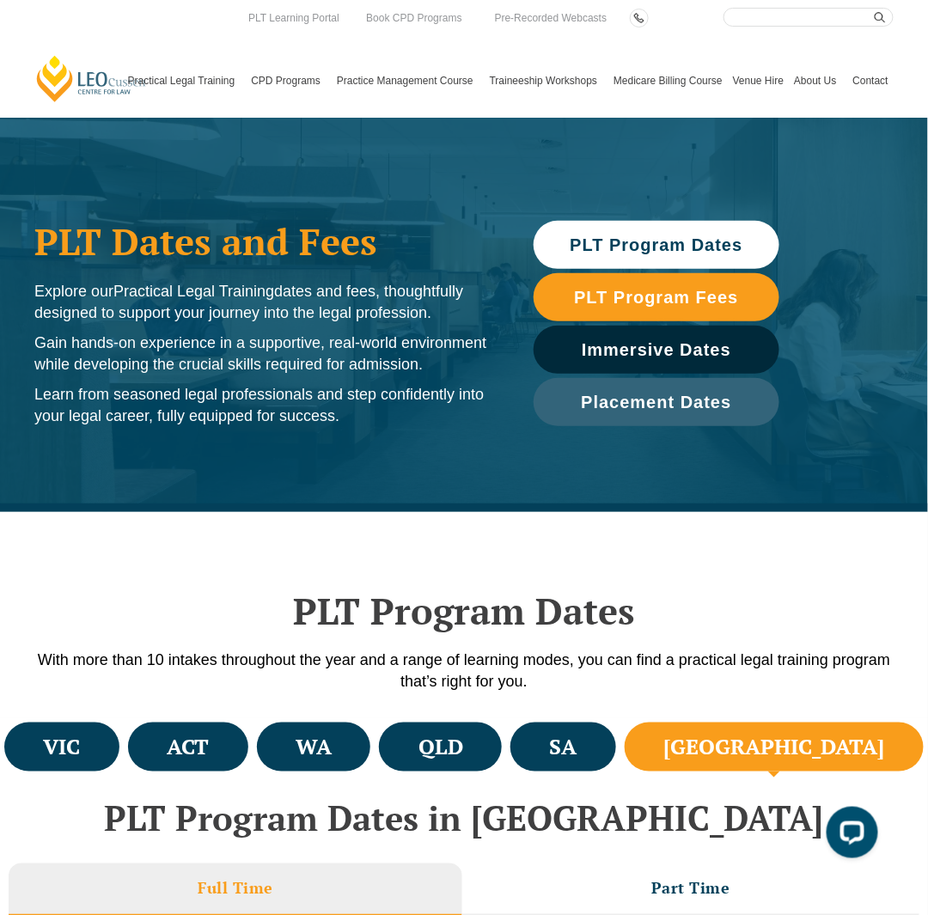
click at [97, 94] on link "[PERSON_NAME] Centre for Law" at bounding box center [91, 78] width 114 height 49
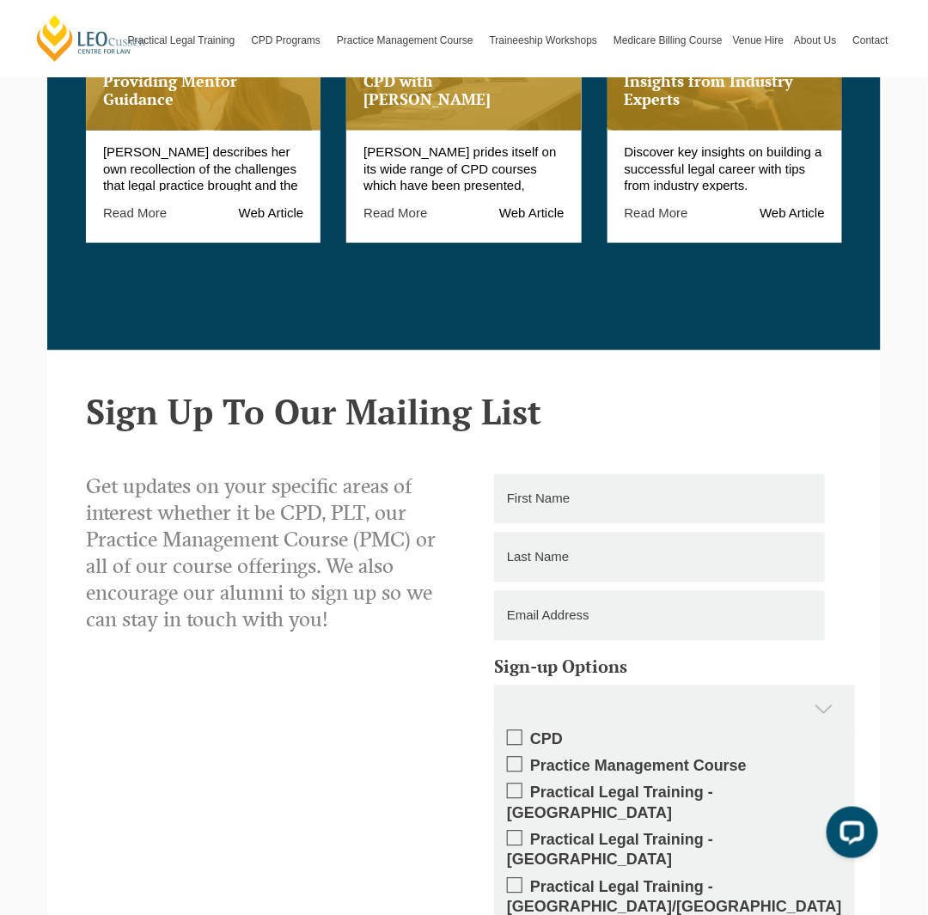
scroll to position [1756, 0]
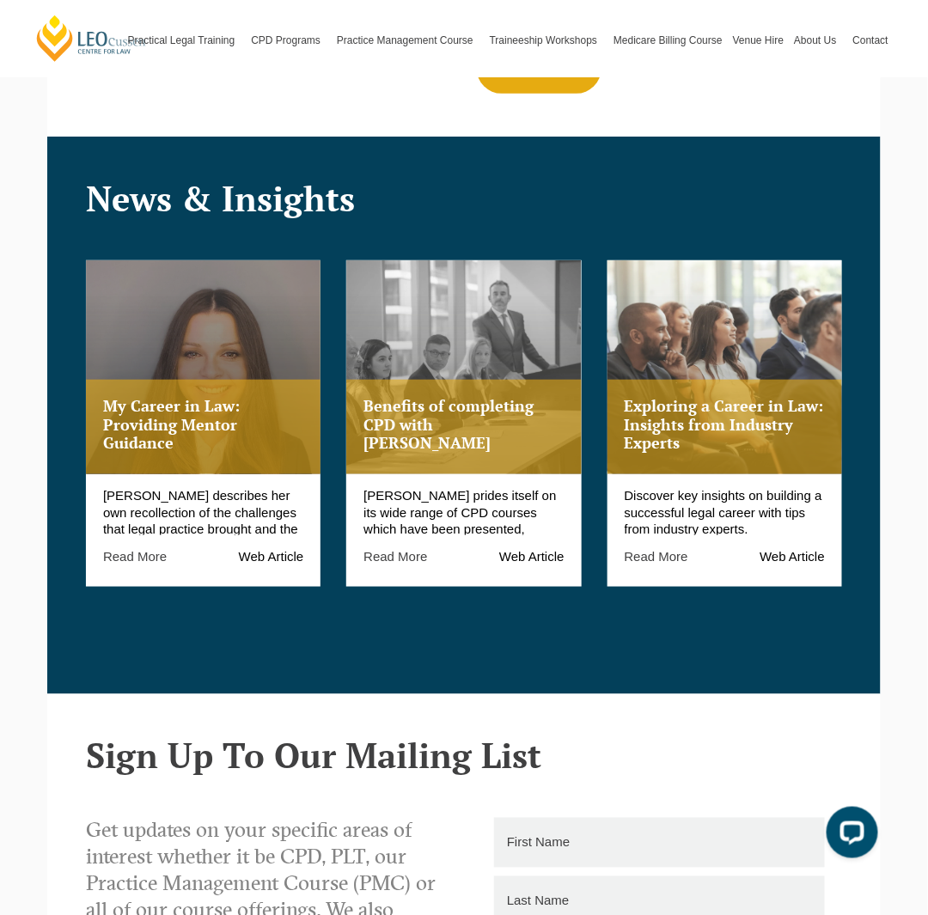
click at [256, 397] on p "My Career in Law: Providing Mentor Guidance" at bounding box center [203, 425] width 200 height 56
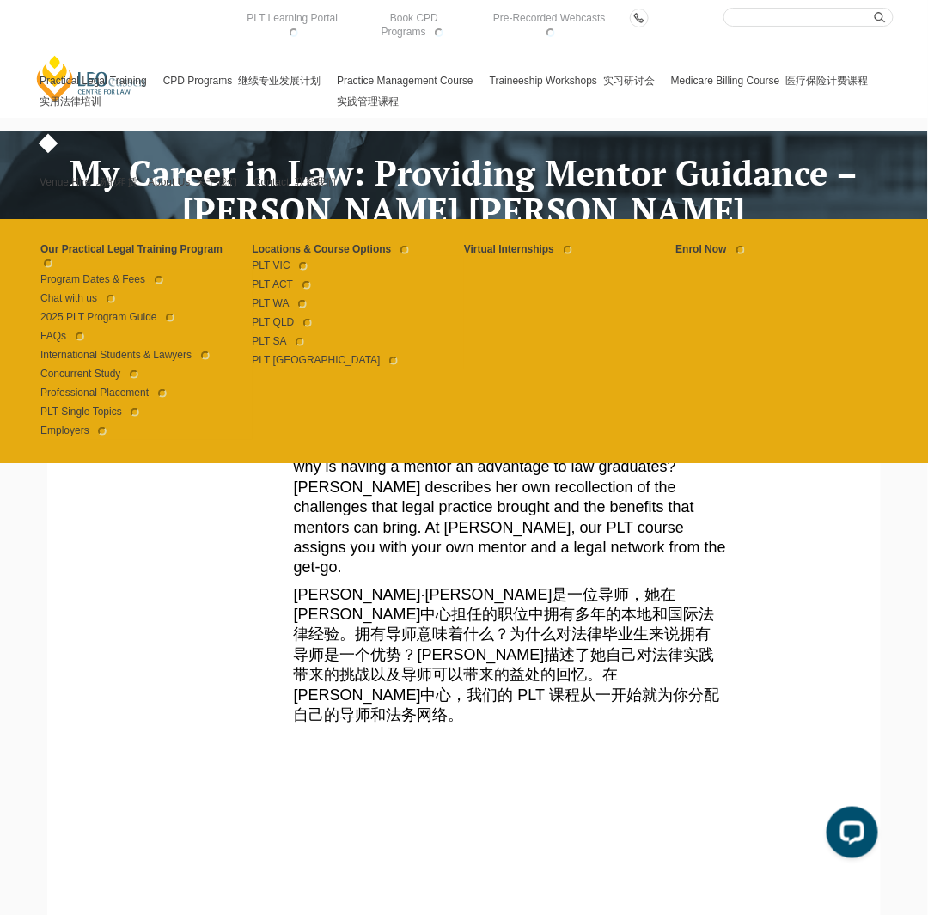
click at [80, 81] on link "Practical Legal Training 实用法律培训" at bounding box center [96, 94] width 124 height 101
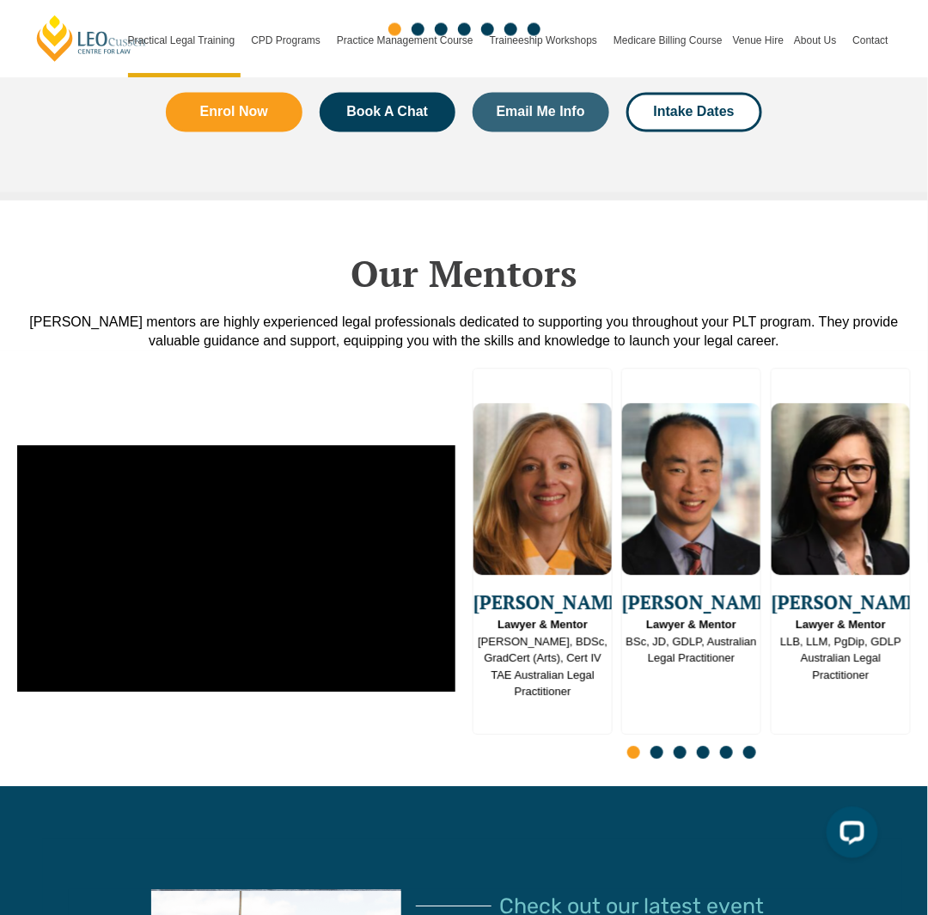
scroll to position [4021, 0]
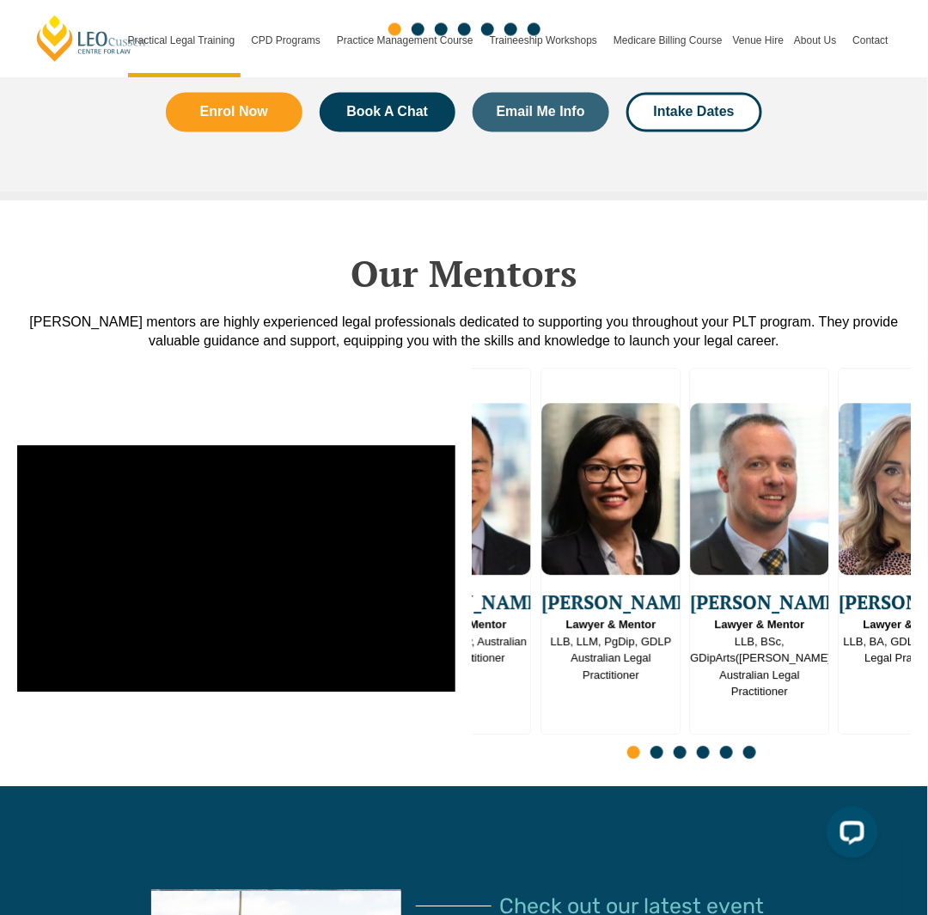
click at [492, 617] on span "Lawyer & Mentor BSc, JD, GDLP, Australian Legal Practitioner" at bounding box center [461, 642] width 138 height 51
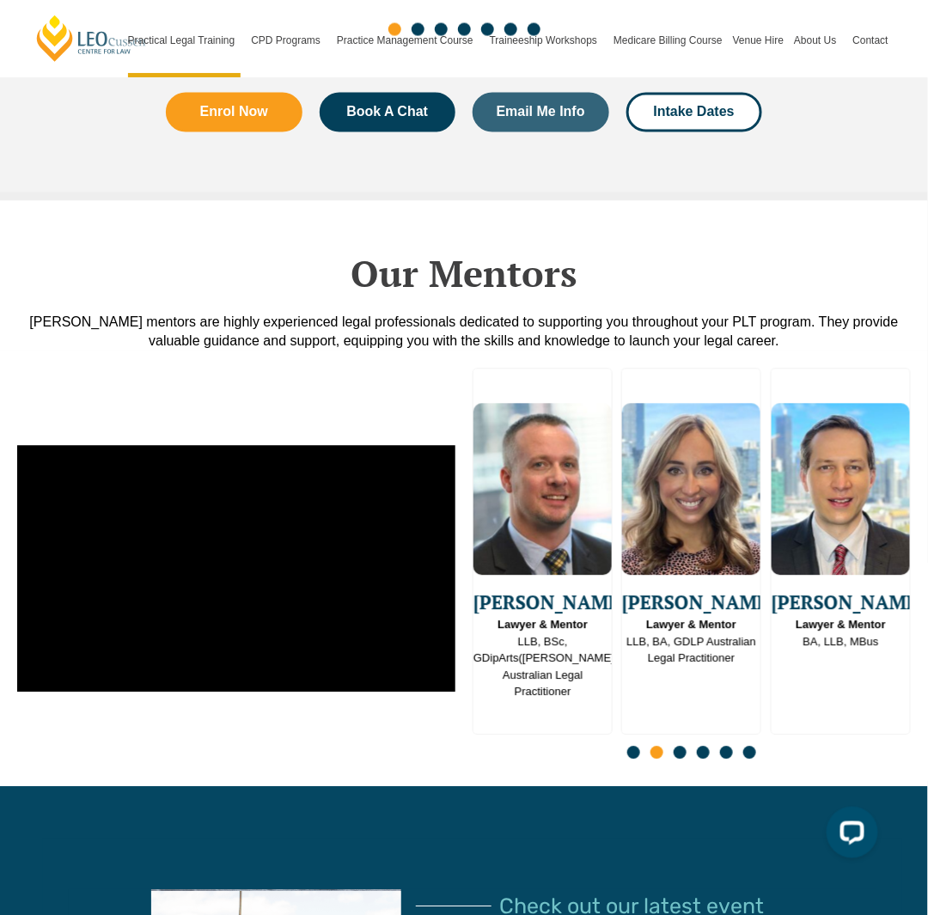
drag, startPoint x: 691, startPoint y: 570, endPoint x: 606, endPoint y: 305, distance: 278.7
click at [606, 313] on div "Leo Cussen’s mentors are highly experienced legal professionals dedicated to su…" at bounding box center [464, 332] width 876 height 38
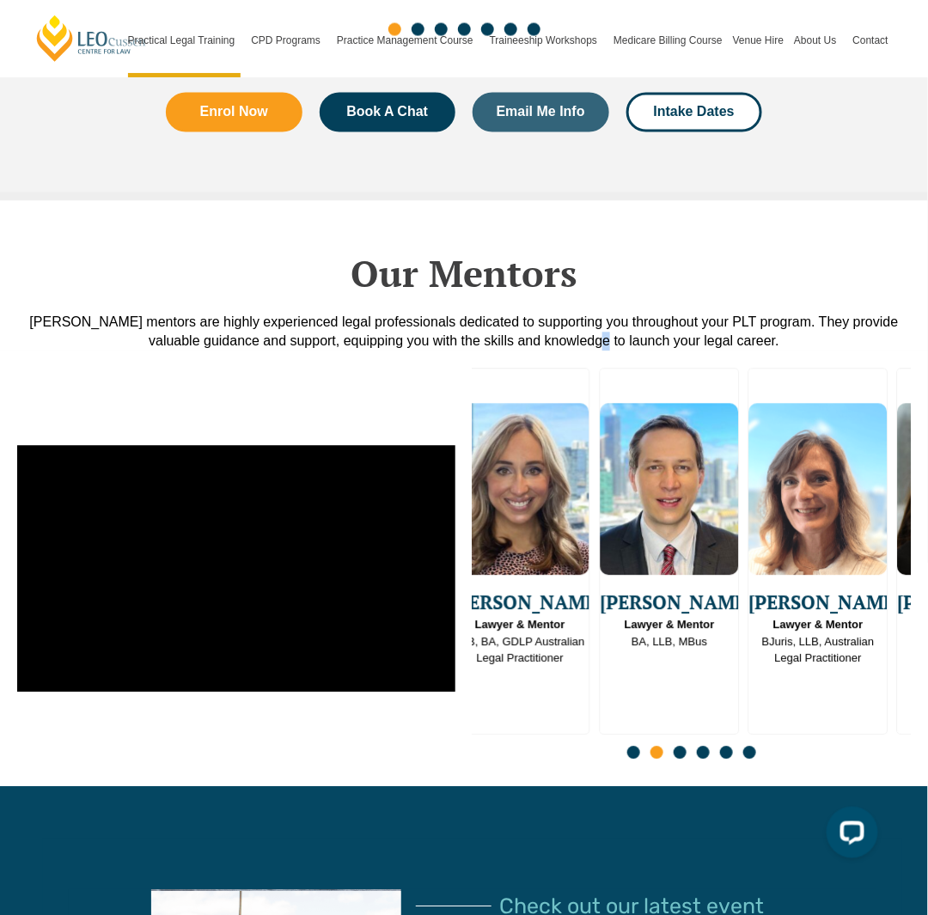
drag, startPoint x: 715, startPoint y: 491, endPoint x: 496, endPoint y: 523, distance: 221.3
click at [490, 523] on img "5 / 16" at bounding box center [520, 490] width 138 height 172
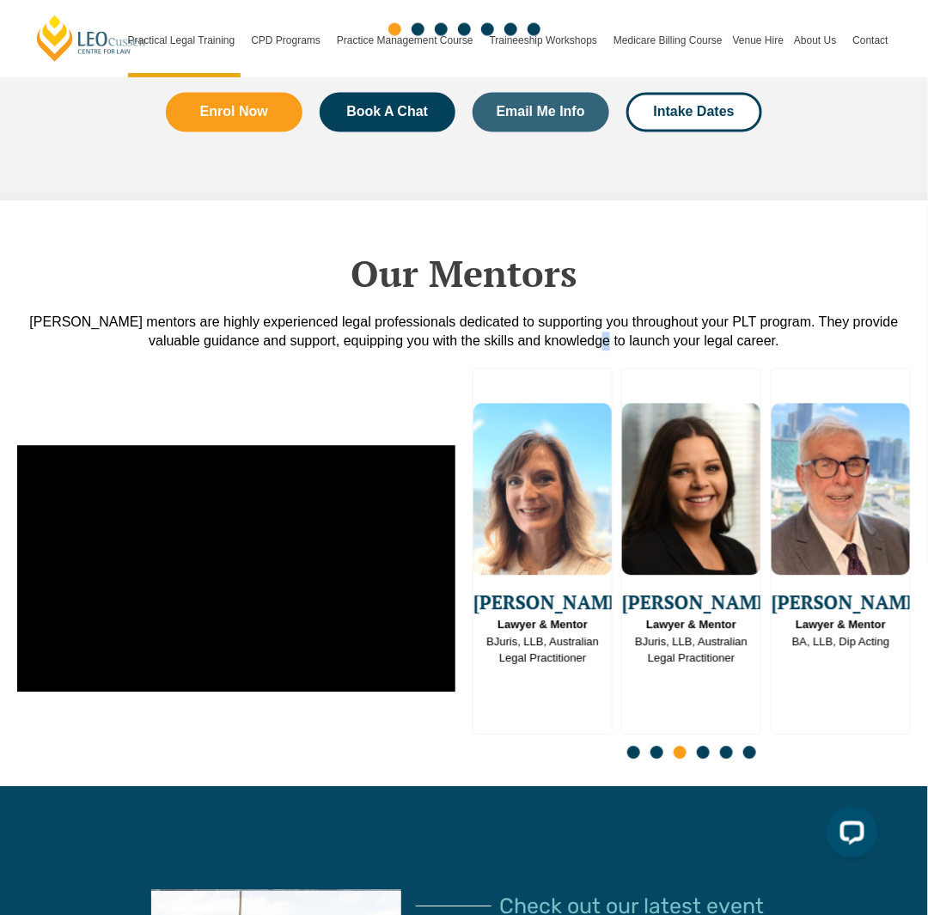
click at [771, 502] on img "9 / 16" at bounding box center [840, 490] width 138 height 172
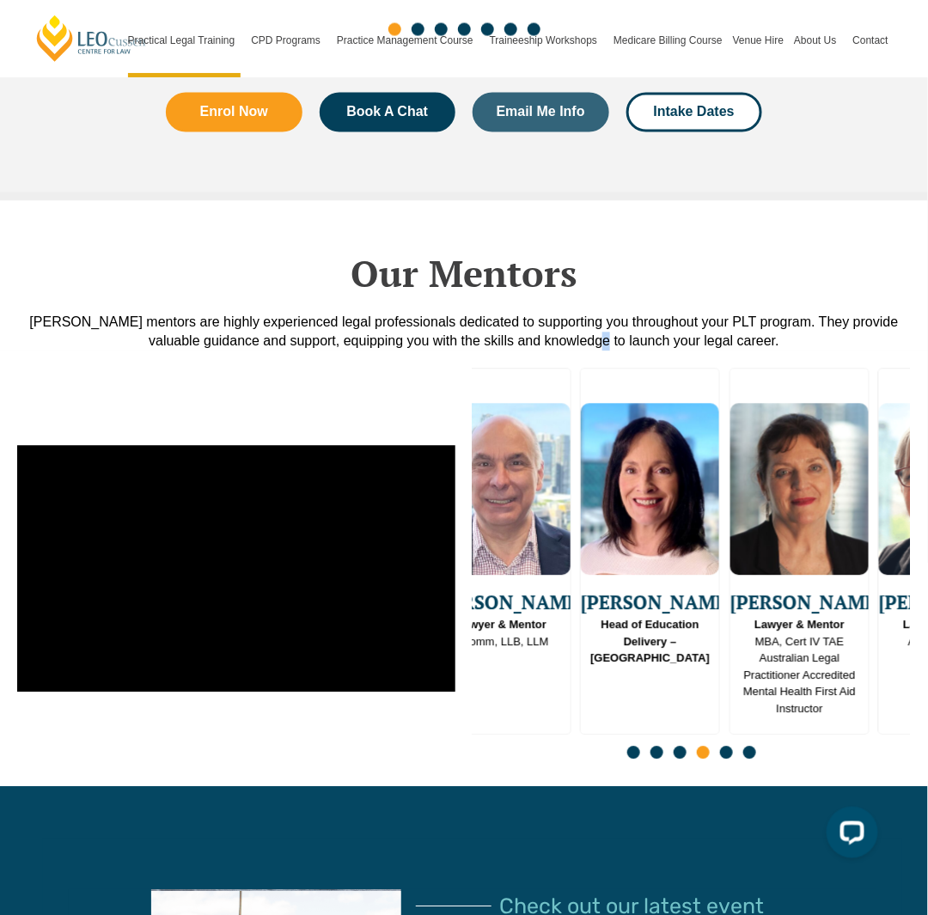
click at [730, 509] on img "12 / 16" at bounding box center [799, 490] width 138 height 172
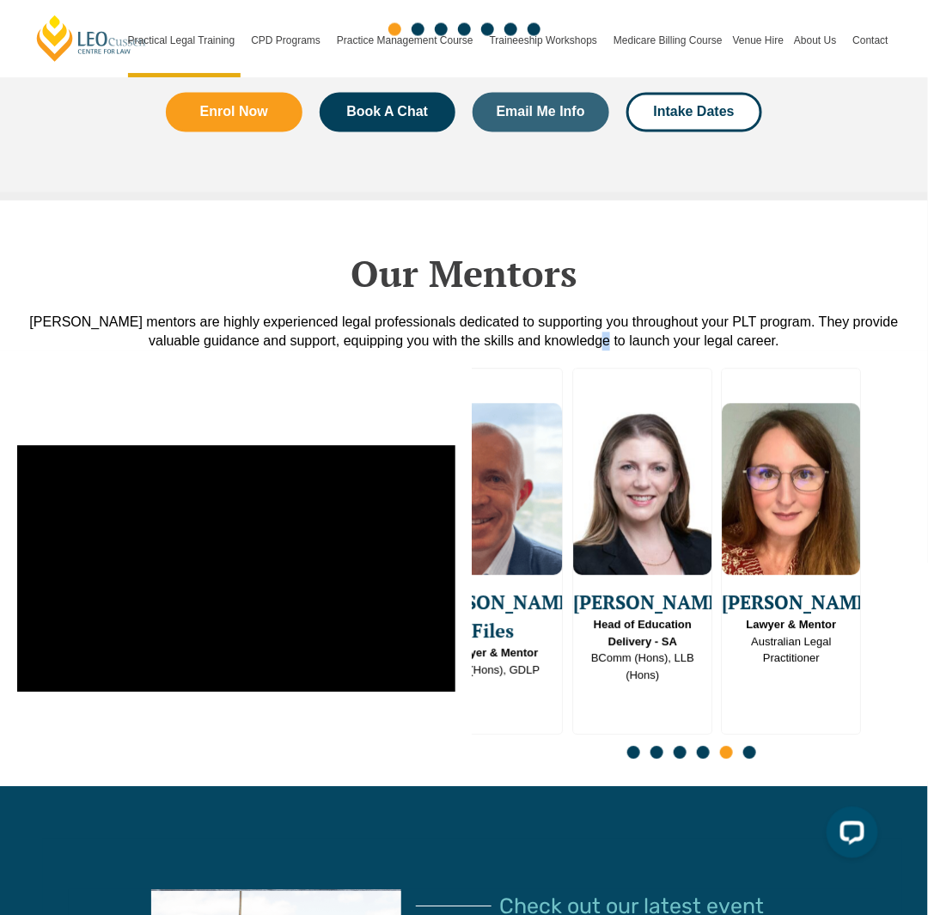
click at [493, 492] on img "14 / 16" at bounding box center [493, 490] width 138 height 172
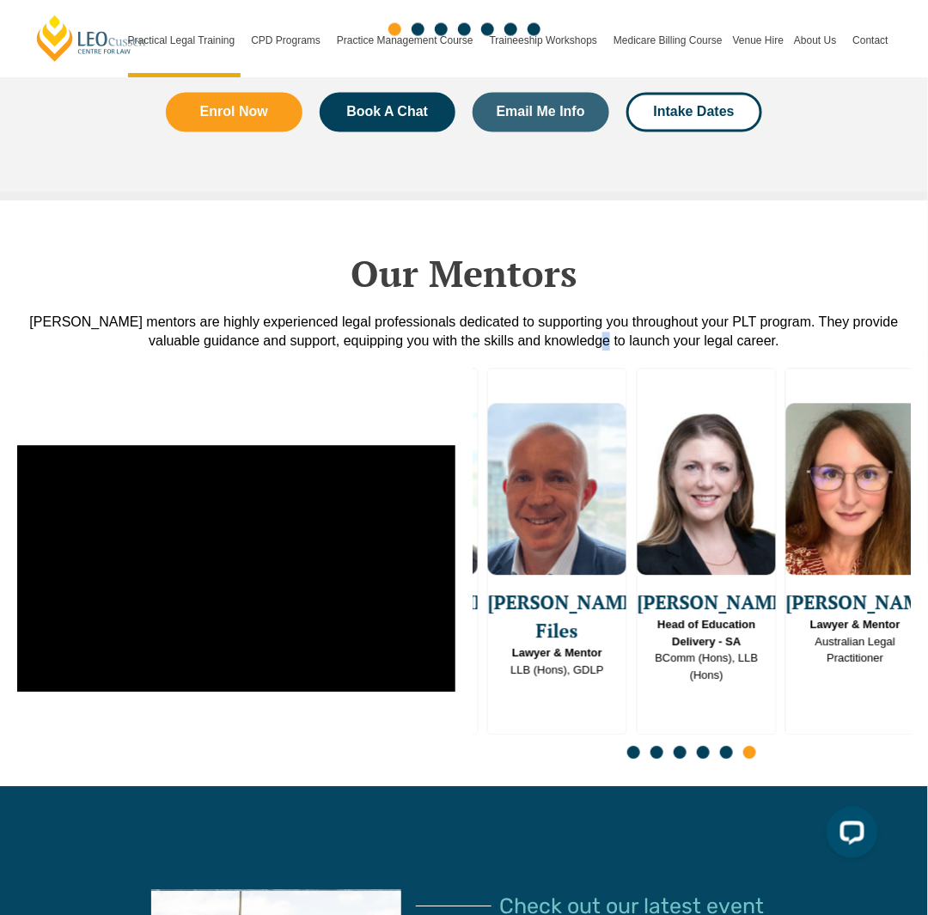
click at [626, 505] on img "14 / 16" at bounding box center [557, 490] width 138 height 172
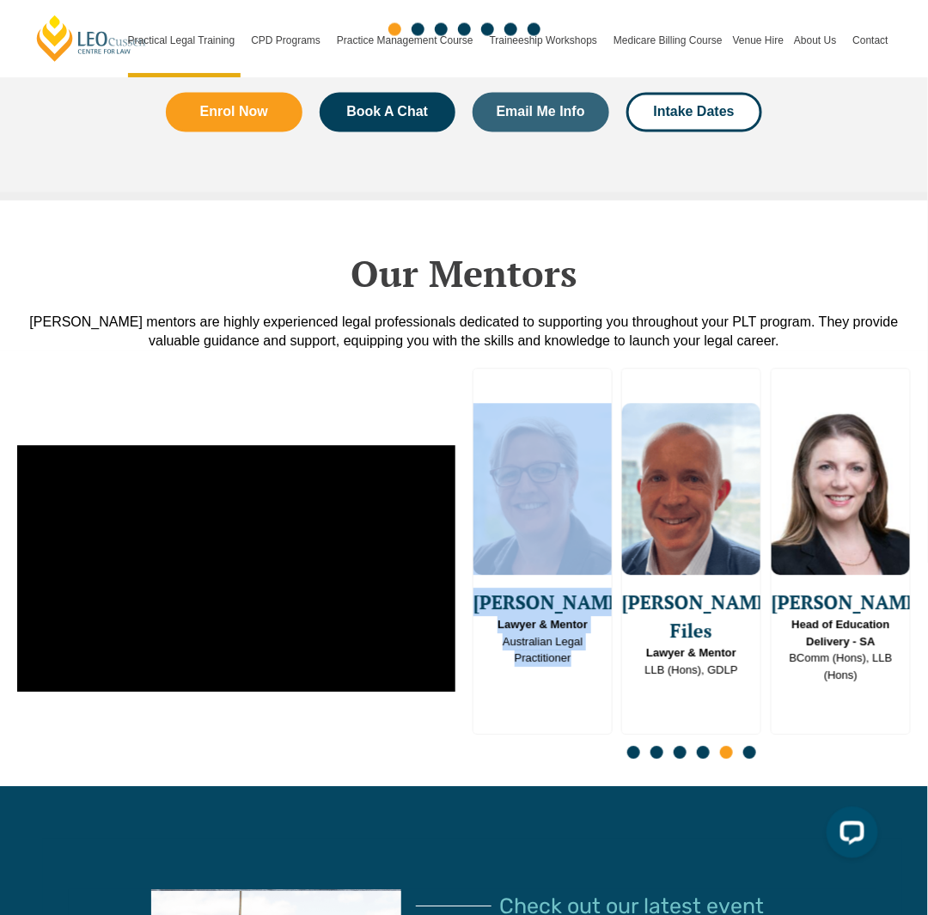
drag, startPoint x: 617, startPoint y: 503, endPoint x: 684, endPoint y: 504, distance: 67.0
click at [684, 504] on div "Emma Ladakis Lawyer & Mentor J.D, BDSc, GradCert (Arts), Cert IV TAE Australian…" at bounding box center [691, 568] width 438 height 401
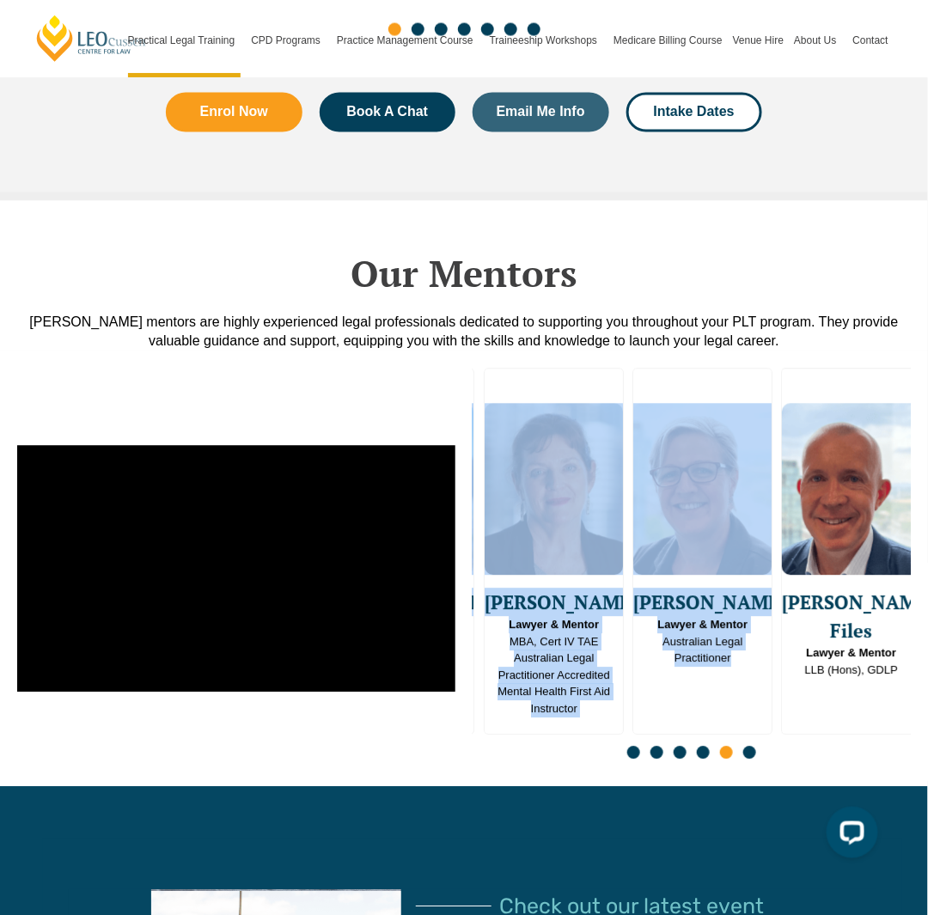
click at [743, 496] on img "13 / 16" at bounding box center [702, 490] width 138 height 172
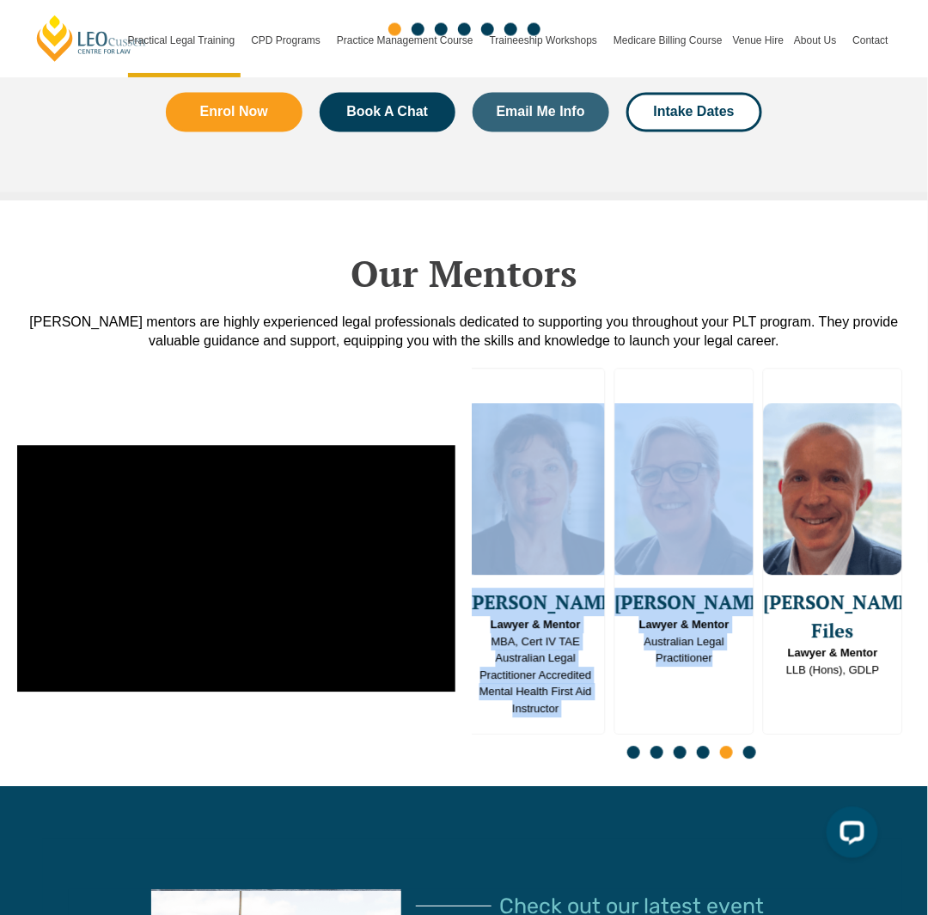
click at [753, 502] on img "13 / 16" at bounding box center [684, 490] width 138 height 172
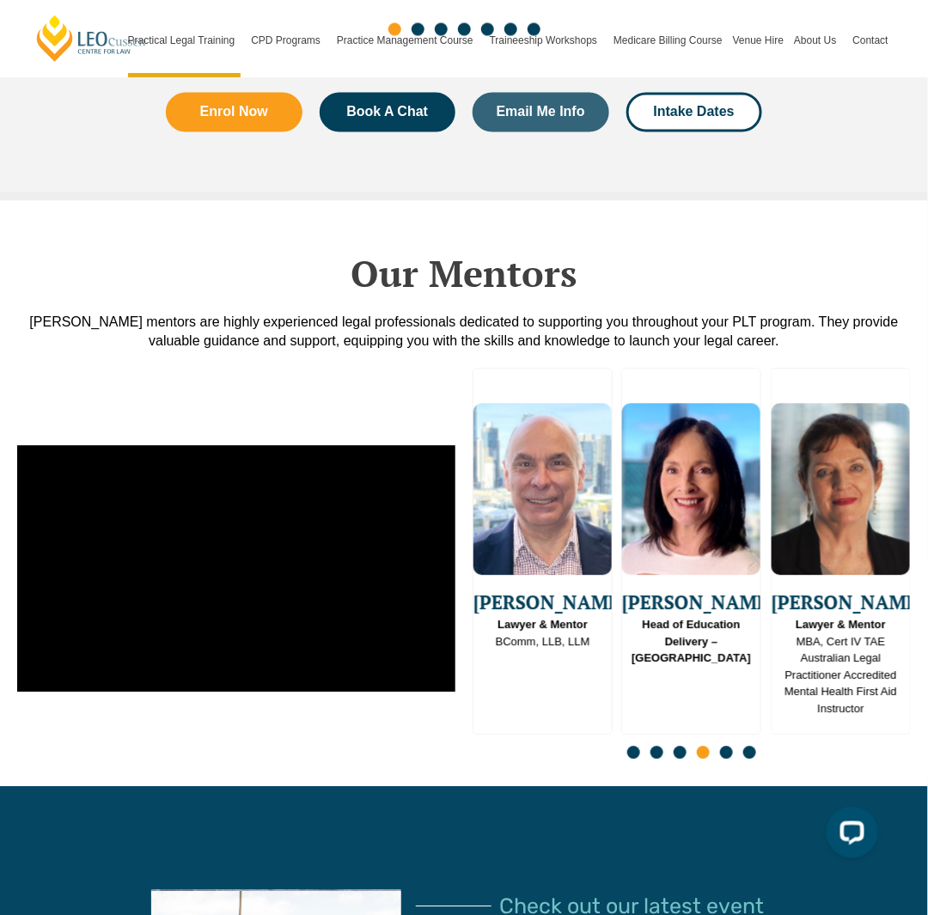
click at [746, 313] on div "Leo Cussen’s mentors are highly experienced legal professionals dedicated to su…" at bounding box center [464, 332] width 876 height 38
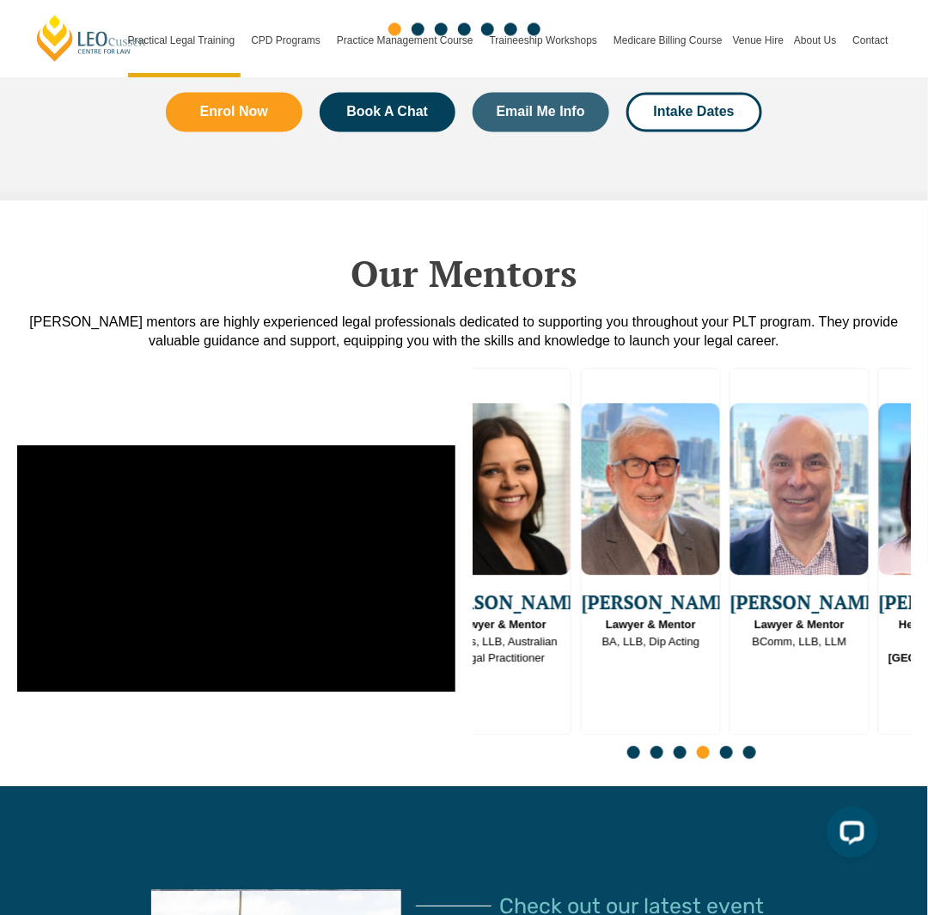
click at [917, 450] on div "Emma Ladakis Lawyer & Mentor J.D, BDSc, GradCert (Arts), Cert IV TAE Australian…" at bounding box center [691, 569] width 455 height 418
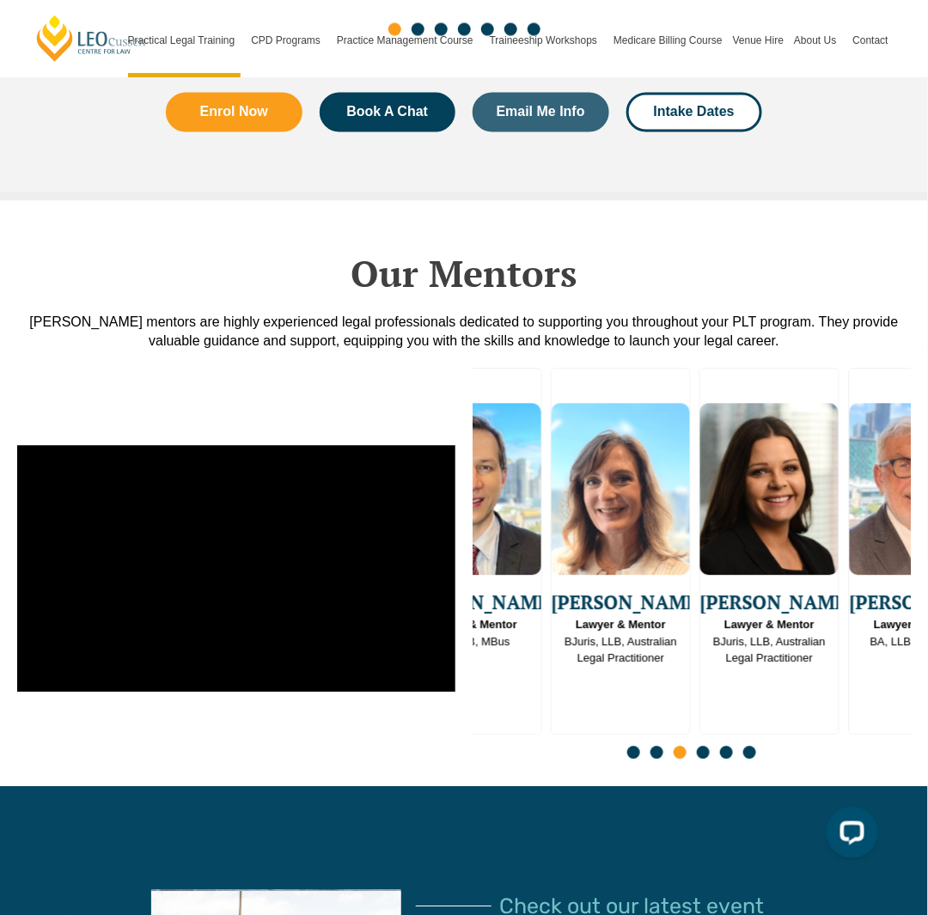
click at [690, 485] on img "7 / 16" at bounding box center [620, 490] width 138 height 172
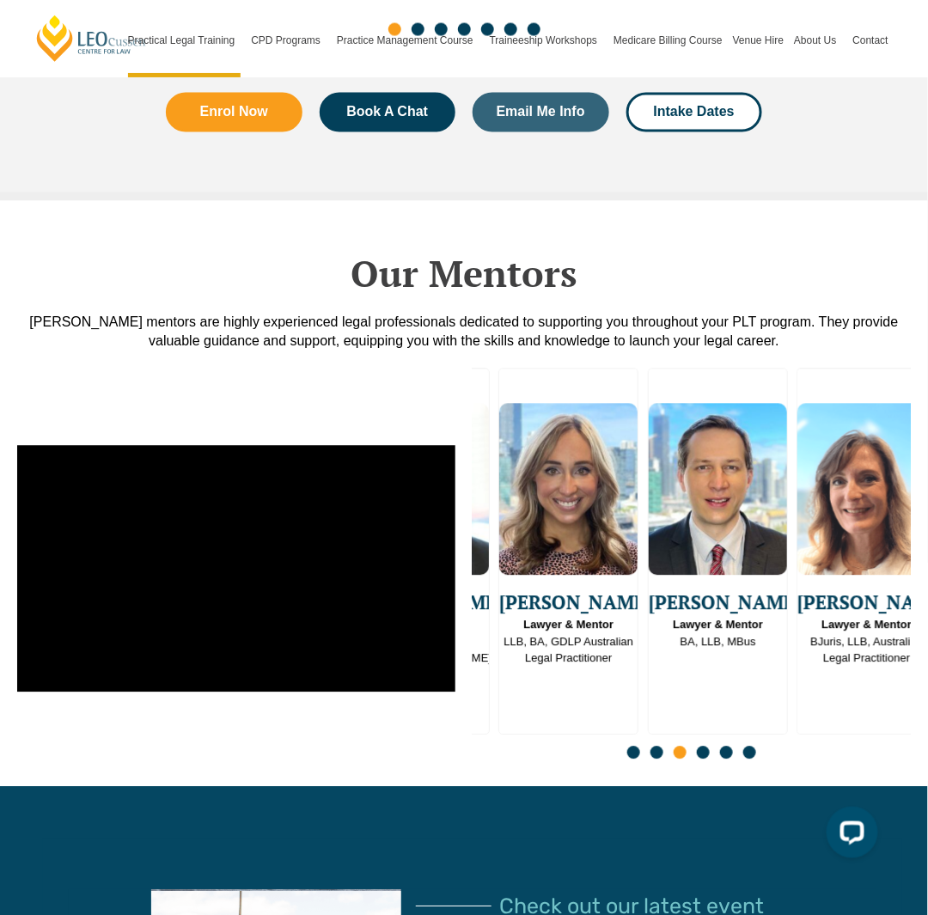
click at [862, 484] on img "7 / 16" at bounding box center [866, 490] width 138 height 172
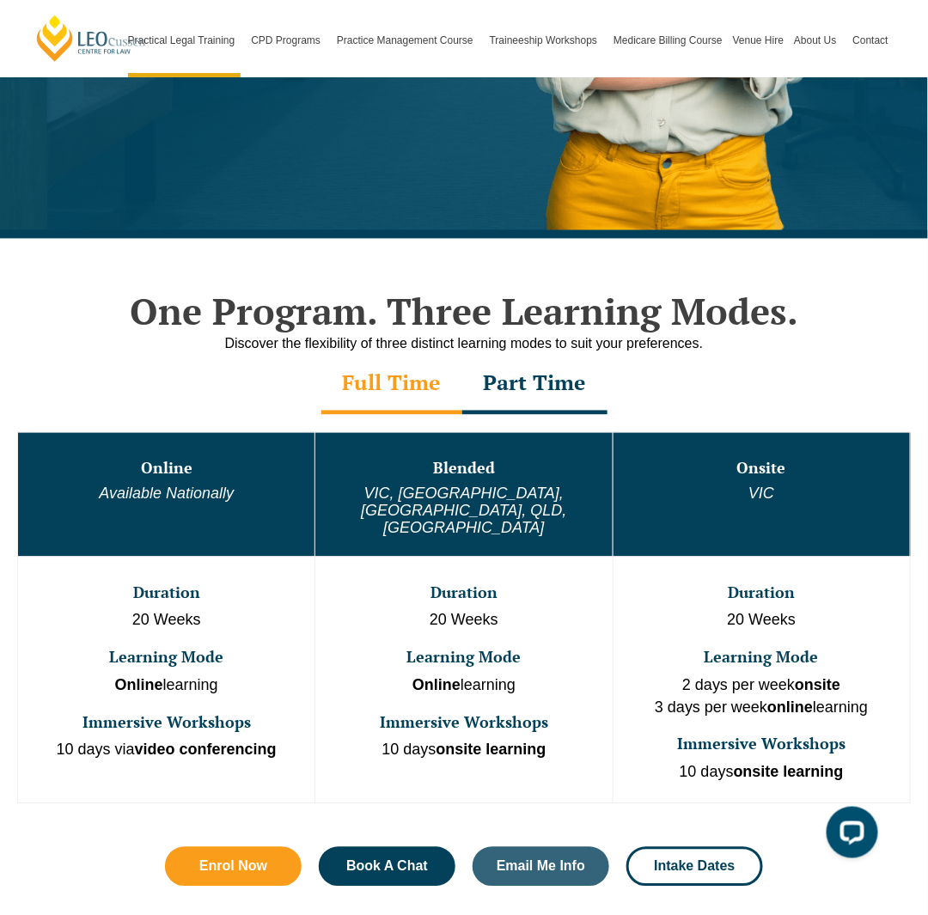
scroll to position [687, 0]
